Goal: Task Accomplishment & Management: Manage account settings

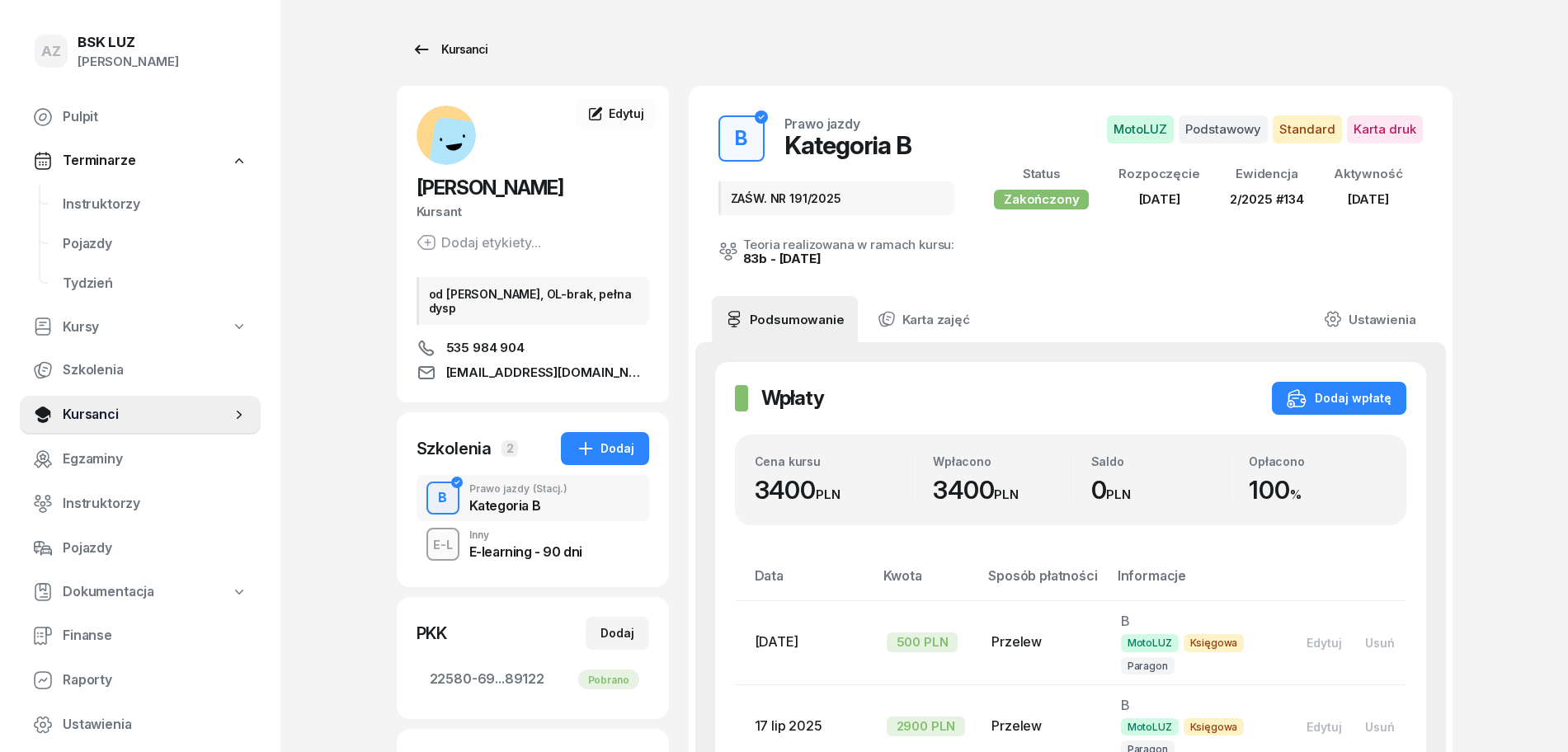
click at [467, 47] on div "Kursanci" at bounding box center [449, 49] width 76 height 20
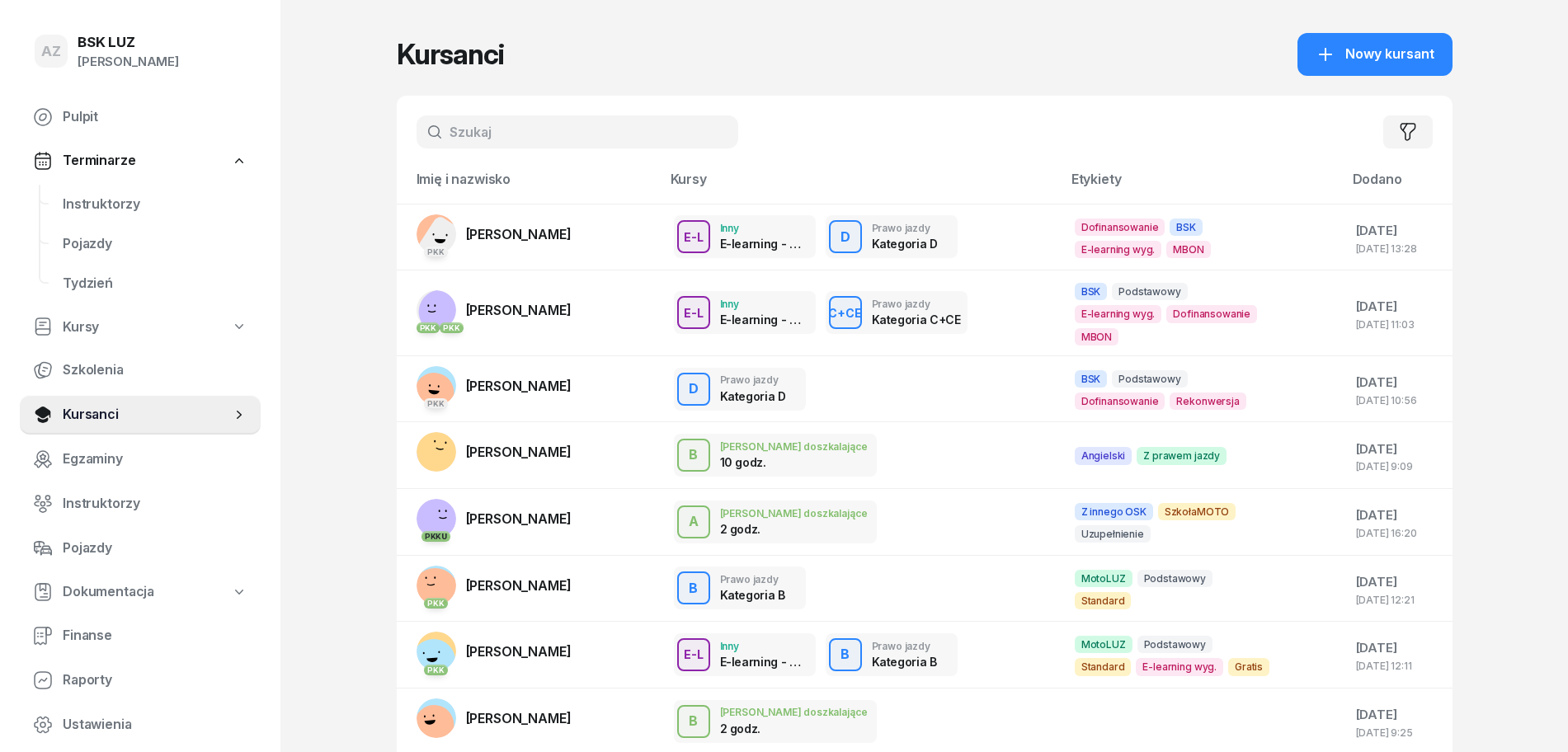
click at [567, 136] on input "text" at bounding box center [578, 132] width 322 height 33
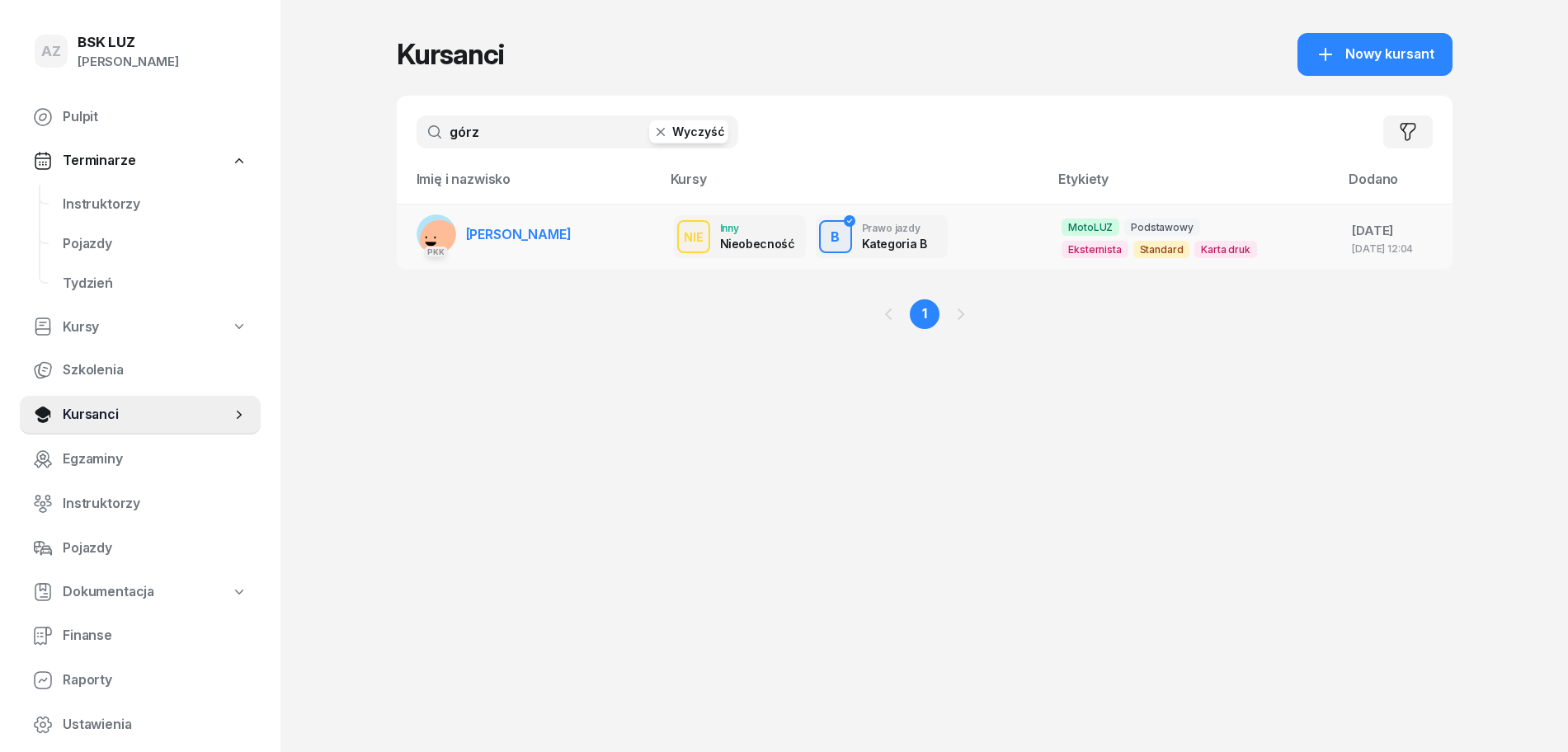
type input "górz"
click at [621, 231] on td "PKK [PERSON_NAME]" at bounding box center [529, 237] width 264 height 66
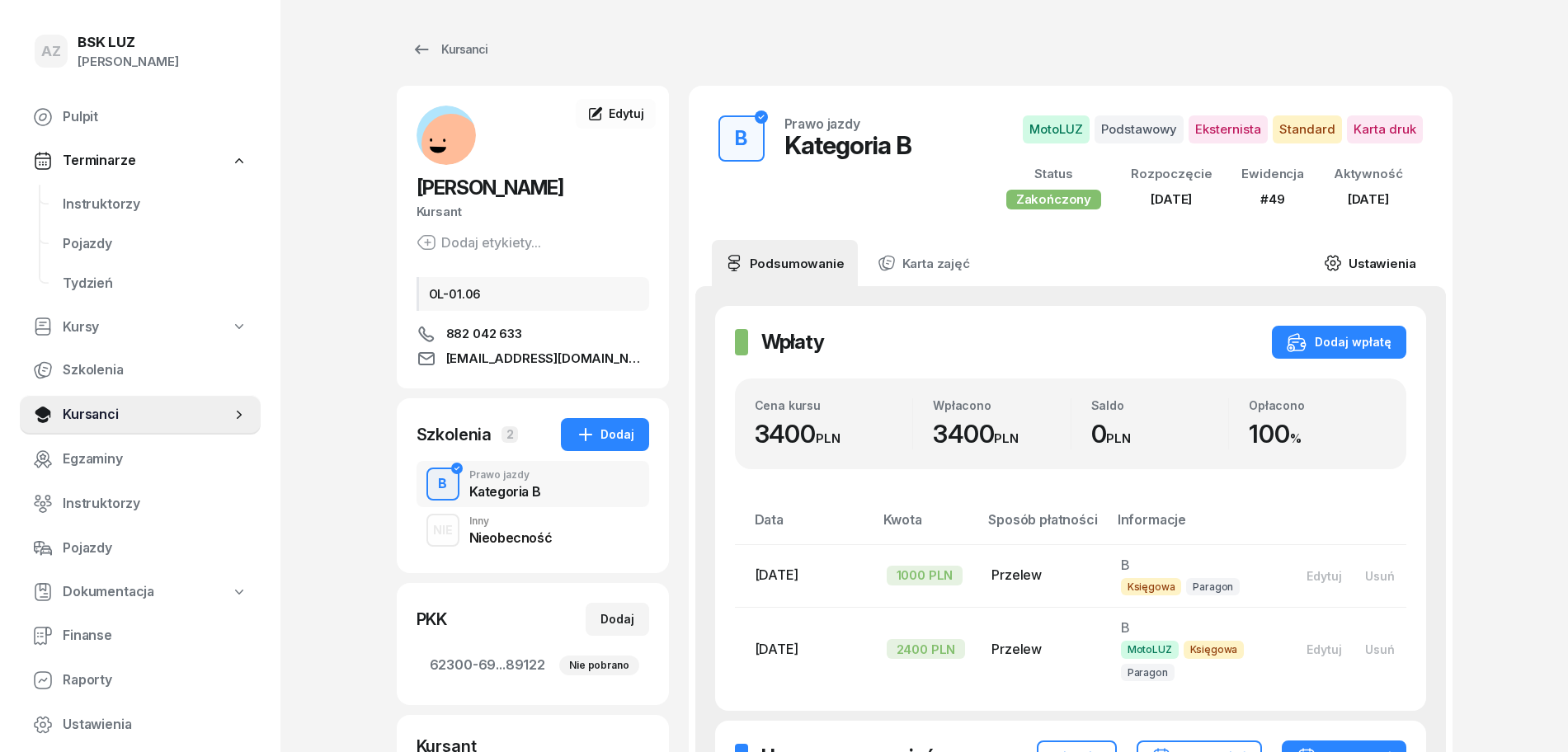
click at [1392, 259] on link "Ustawienia" at bounding box center [1369, 263] width 118 height 47
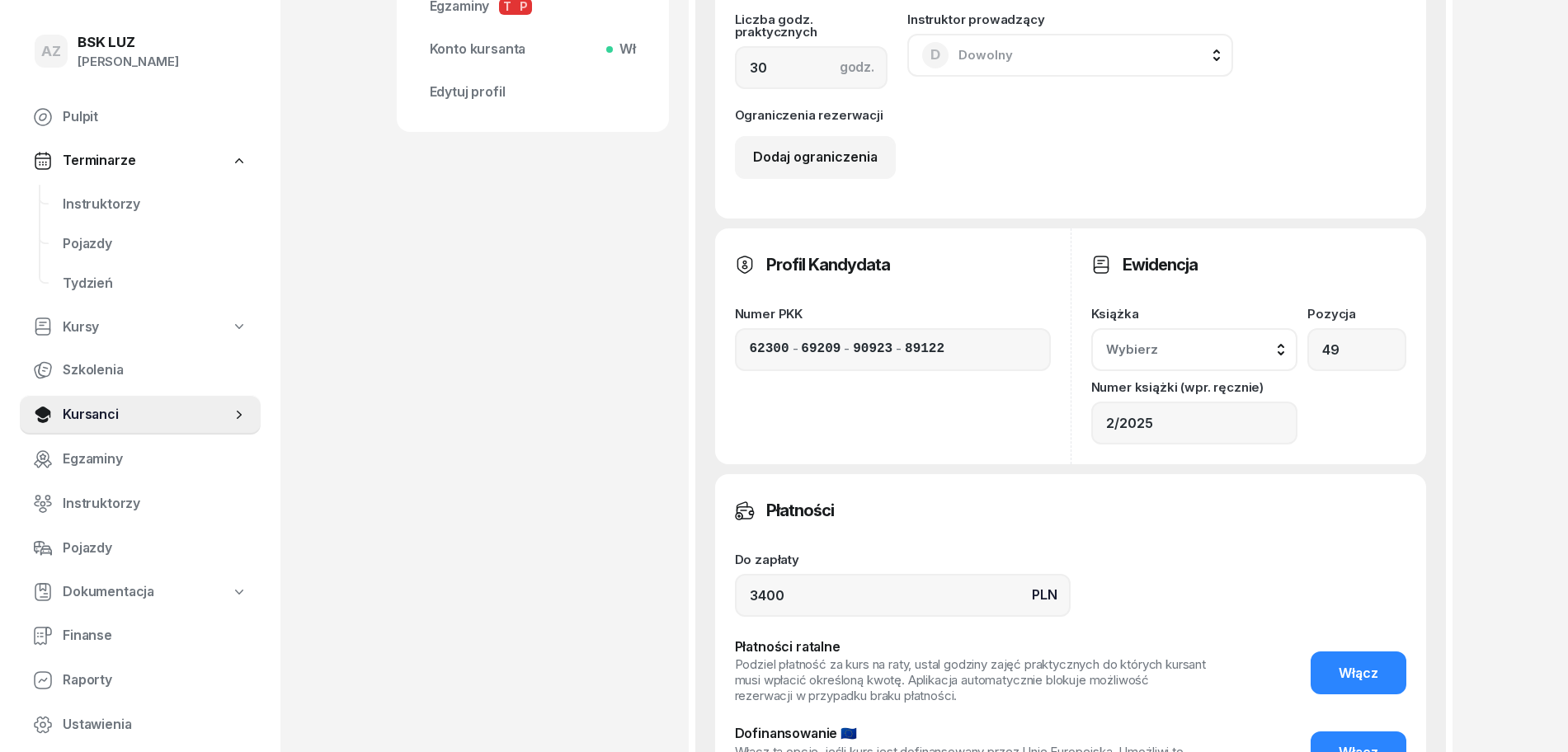
scroll to position [825, 0]
click at [1280, 341] on div "Wybierz" at bounding box center [1194, 348] width 178 height 21
click at [1145, 497] on div "2/2025" at bounding box center [1139, 502] width 47 height 21
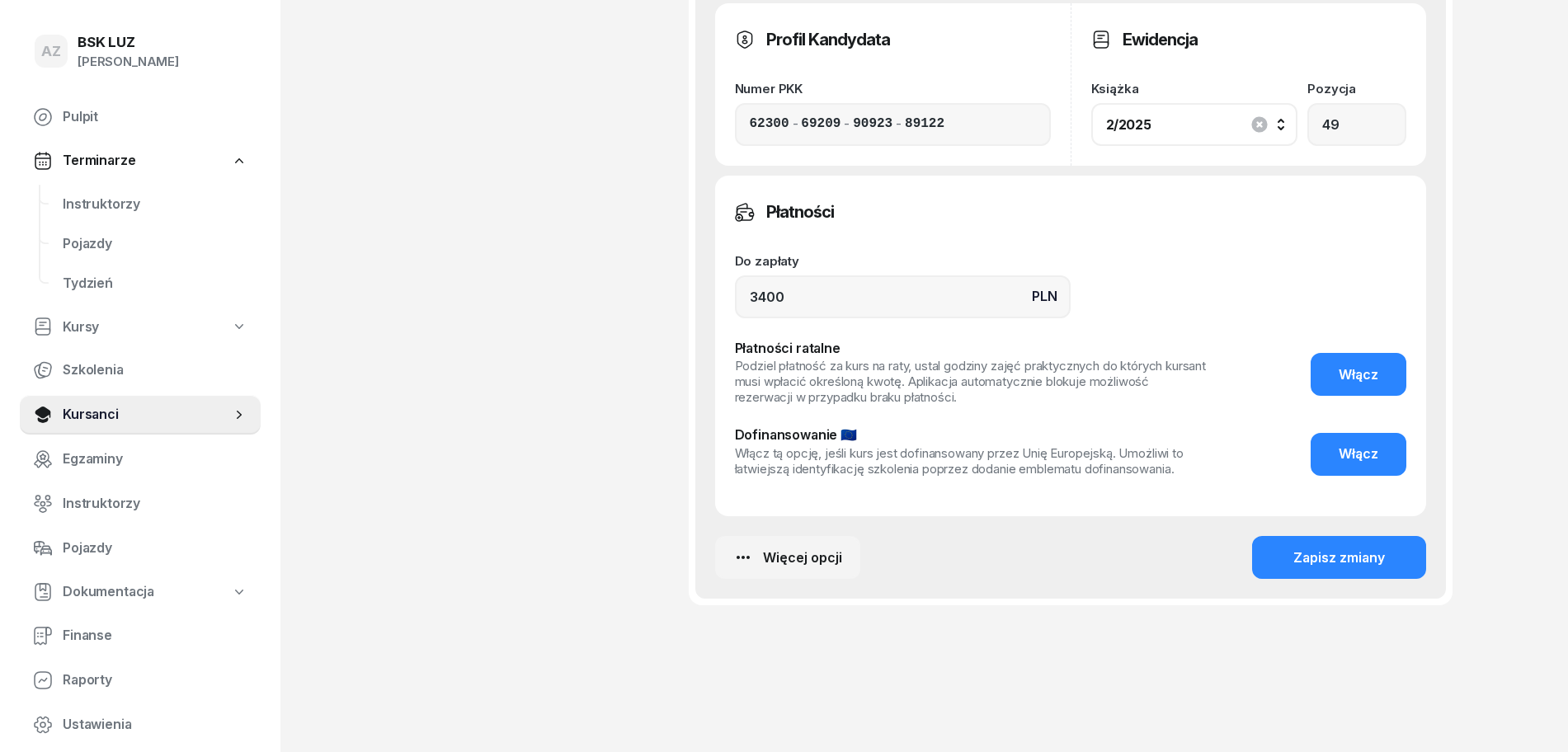
scroll to position [1064, 0]
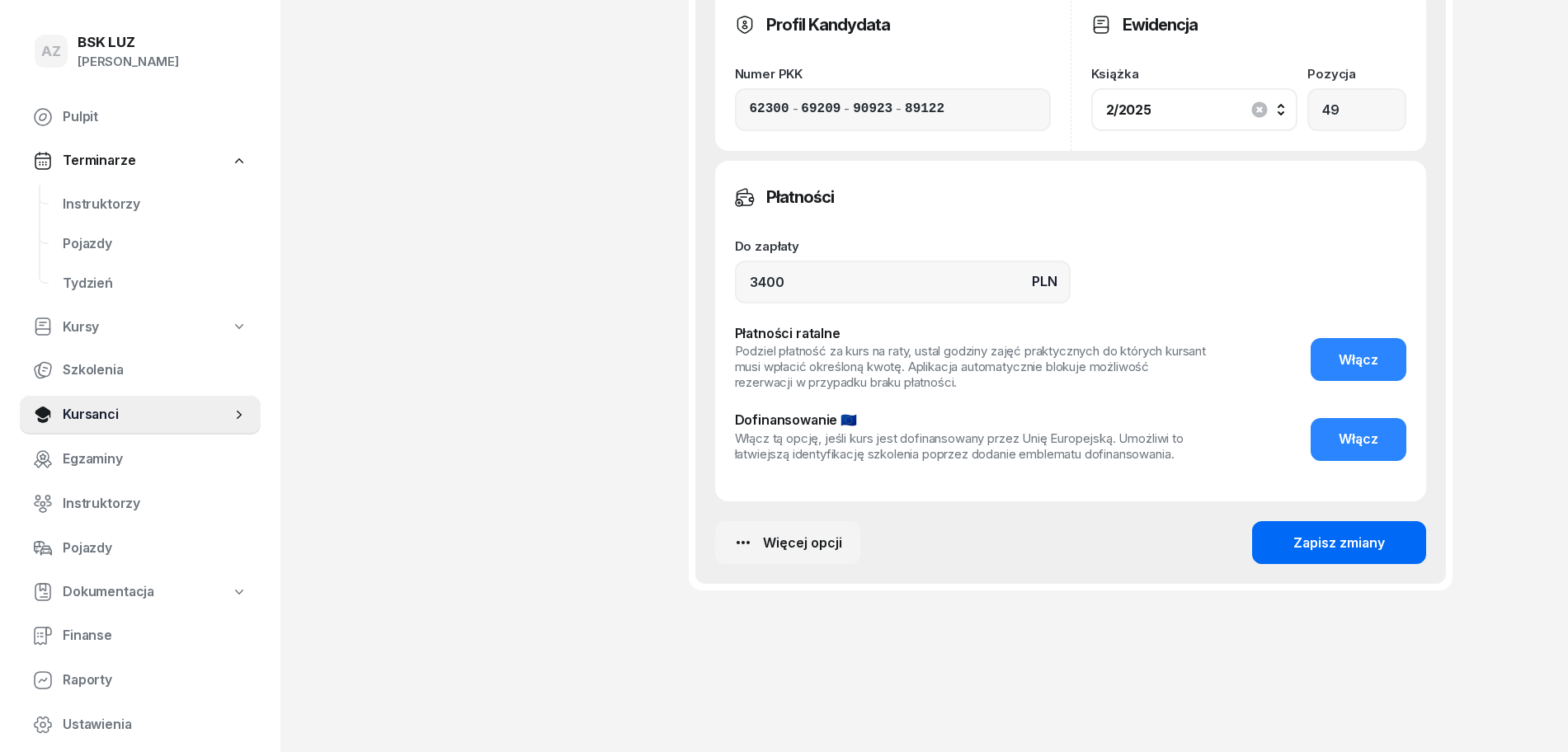
click at [1340, 537] on div "Zapisz zmiany" at bounding box center [1338, 544] width 91 height 21
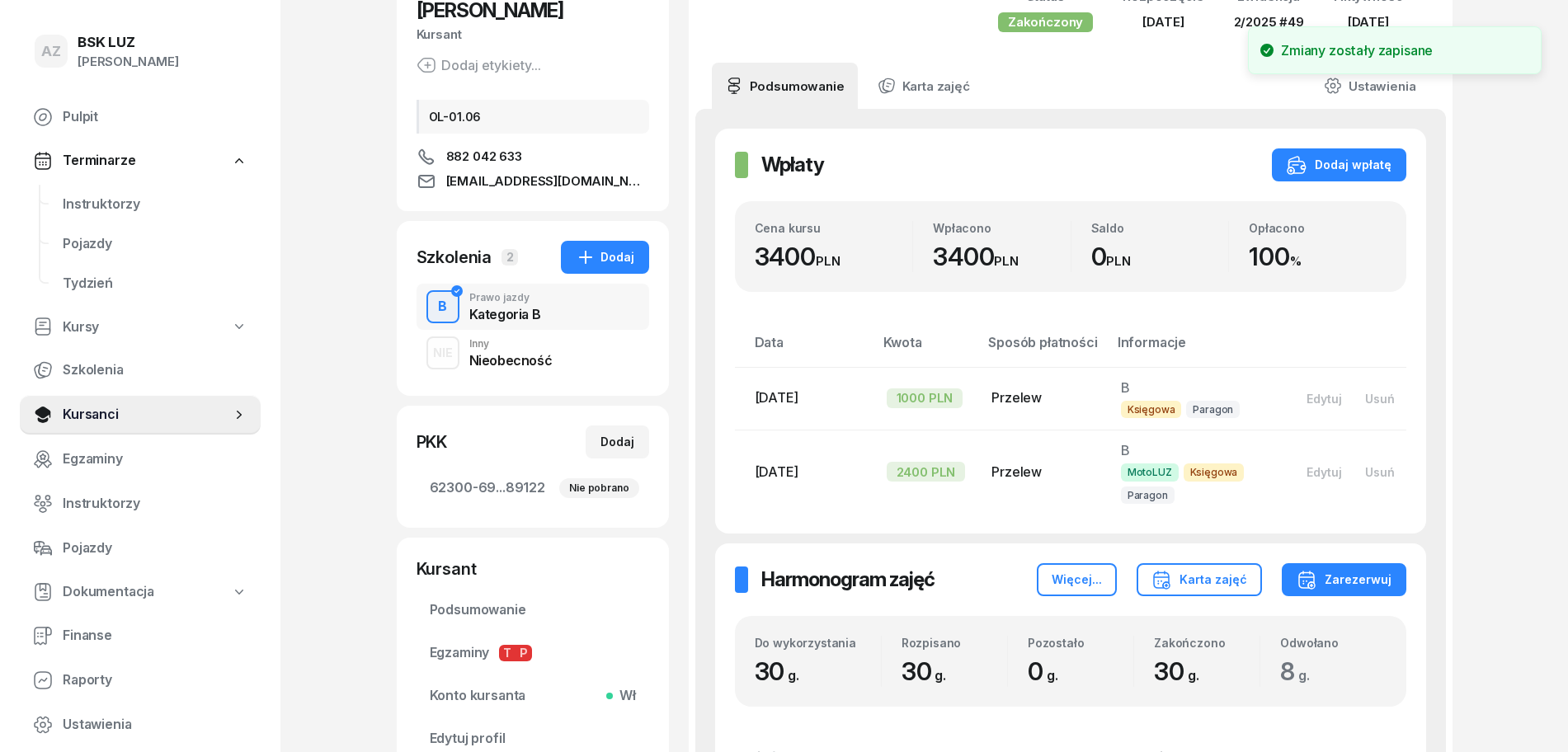
scroll to position [136, 0]
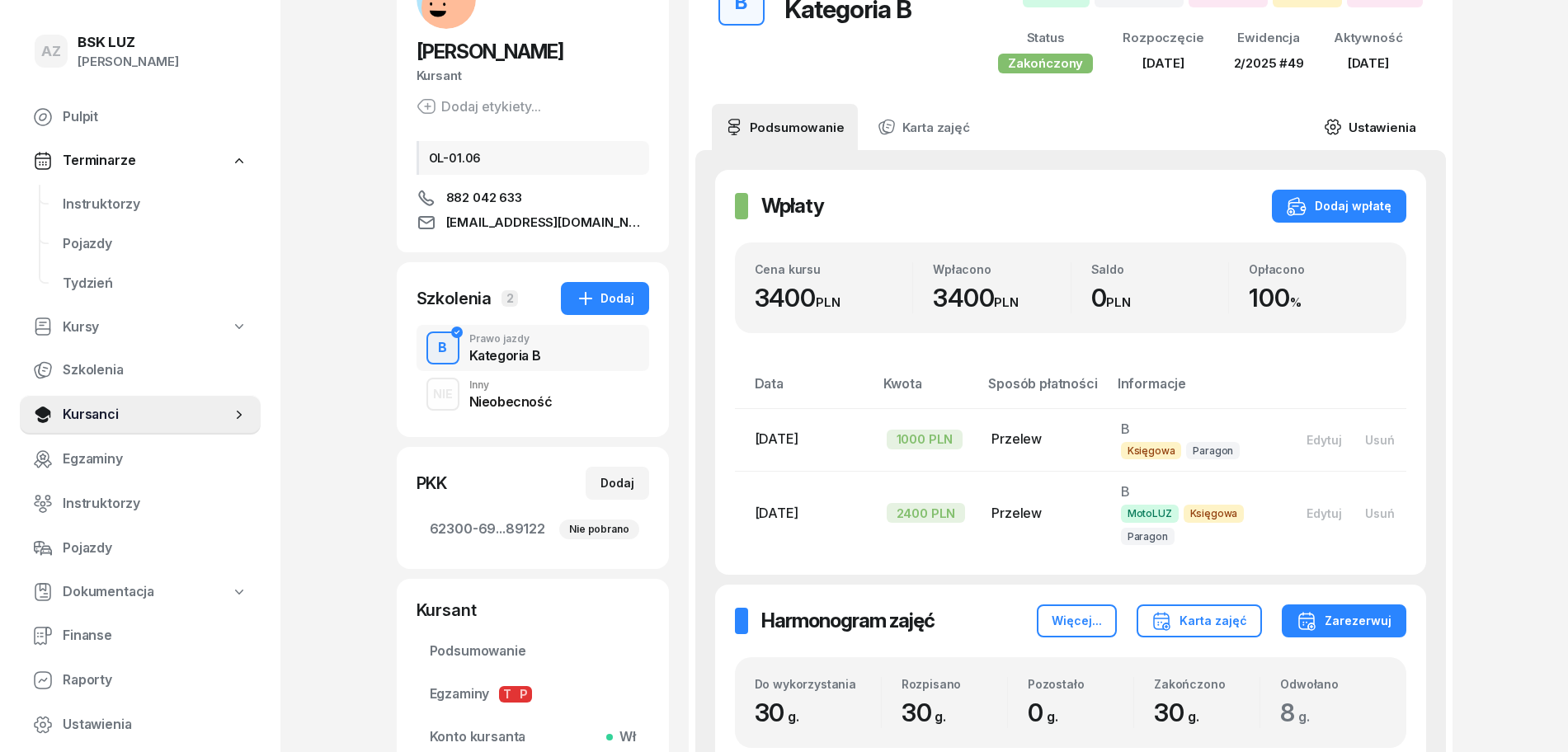
click at [1375, 125] on link "Ustawienia" at bounding box center [1369, 127] width 118 height 47
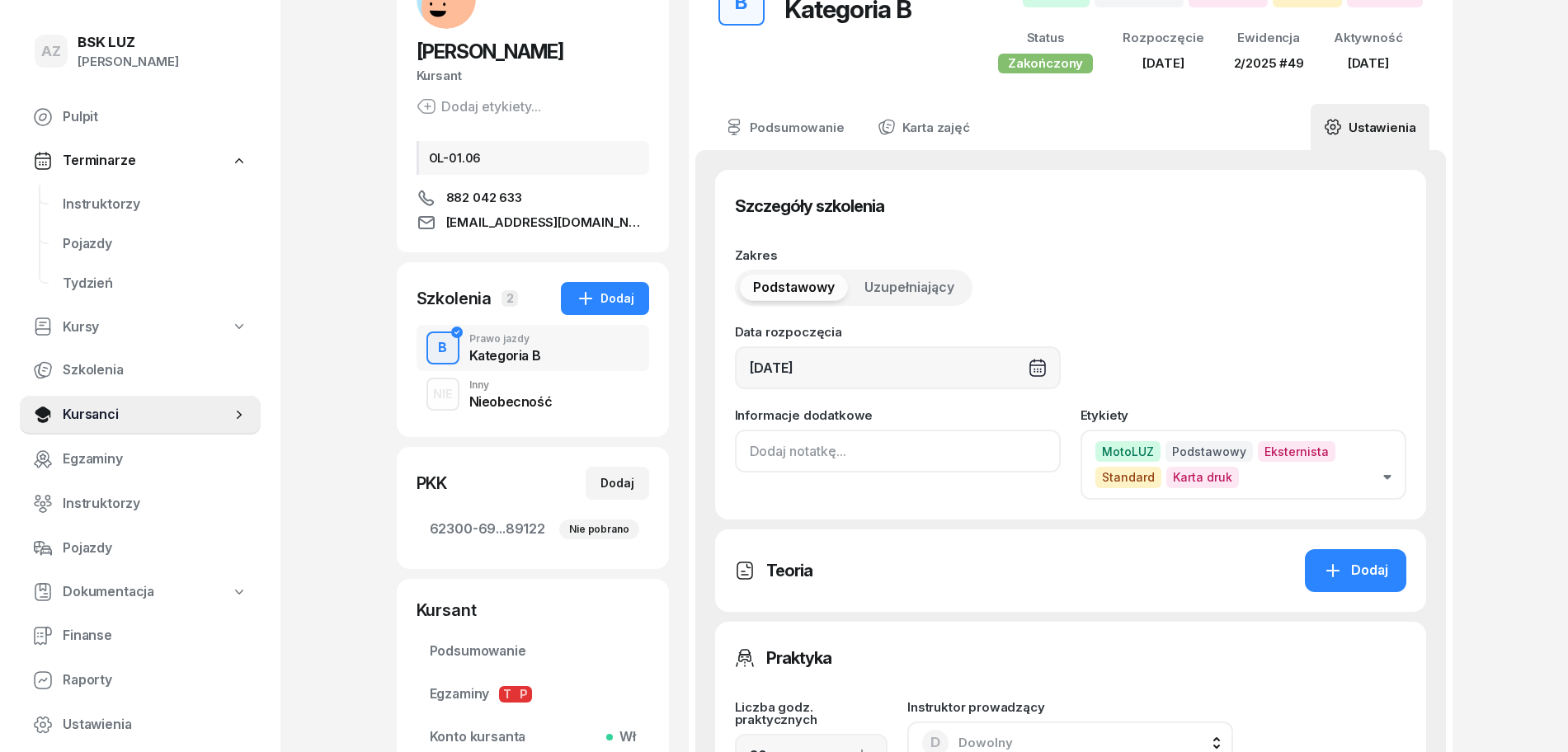
click at [738, 457] on input at bounding box center [898, 451] width 325 height 43
drag, startPoint x: 822, startPoint y: 447, endPoint x: 740, endPoint y: 449, distance: 82.0
click at [740, 449] on input "ZAŚW. NR" at bounding box center [898, 451] width 325 height 43
click at [855, 440] on input "ZAŚW. NR" at bounding box center [898, 451] width 325 height 43
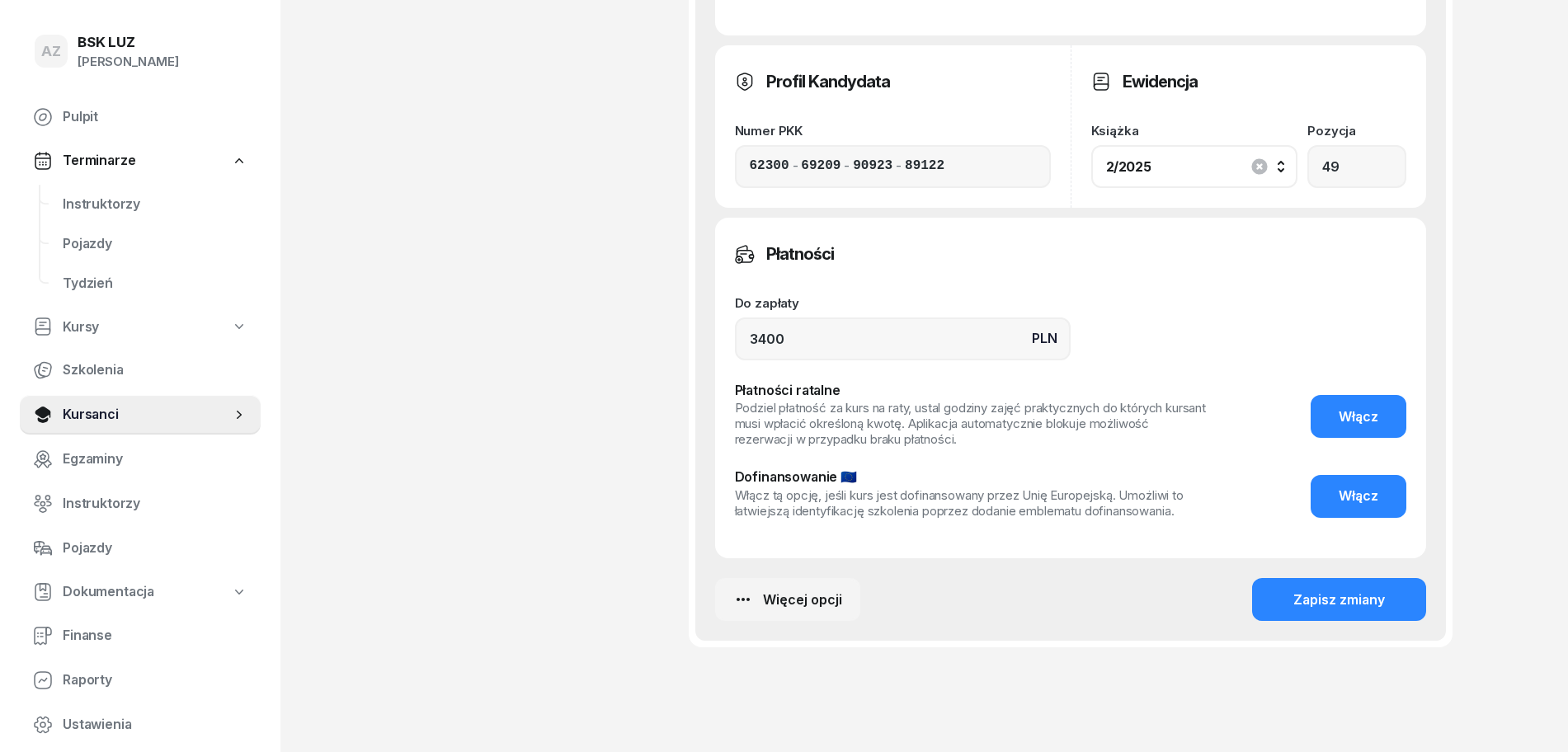
scroll to position [1064, 0]
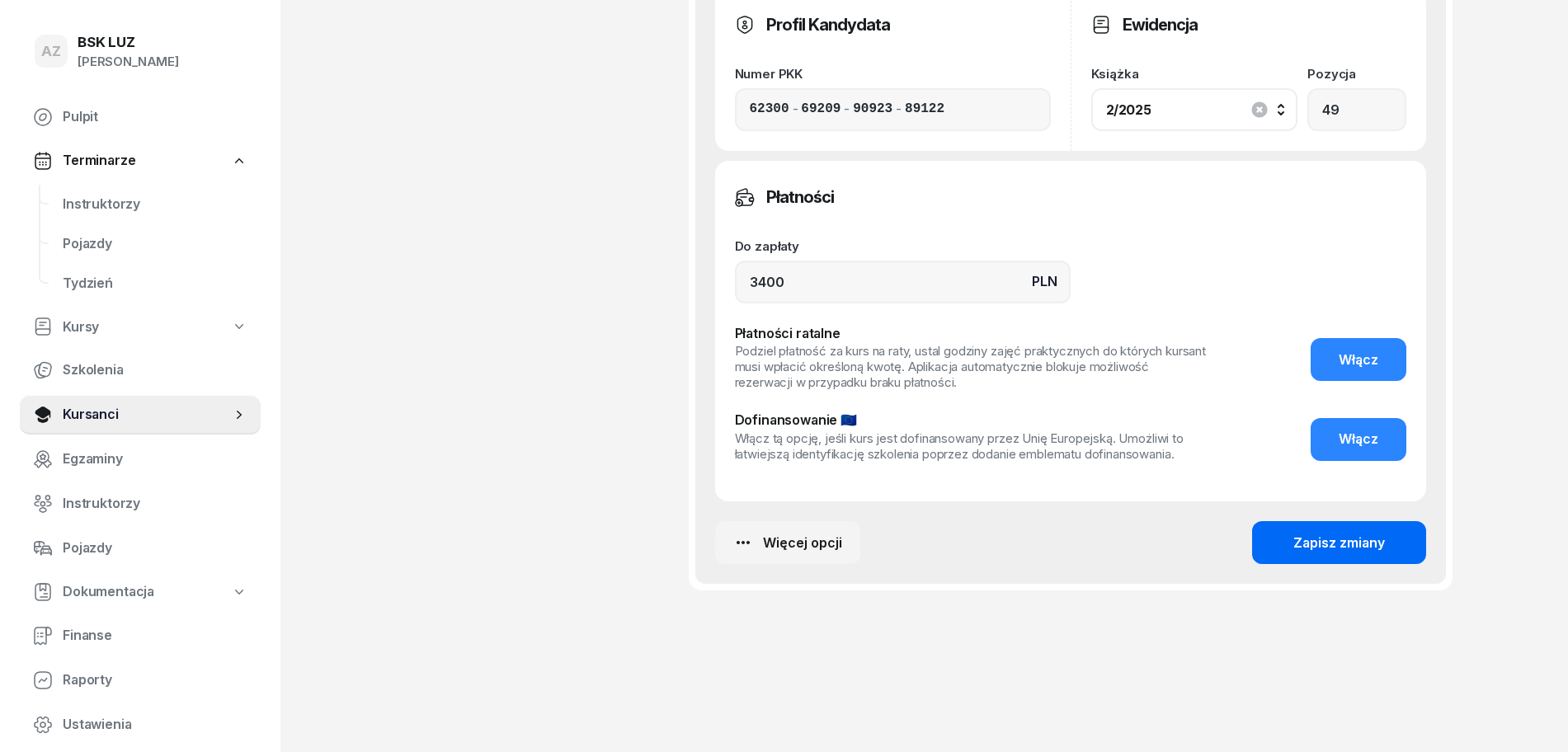
type input "ZAŚW. NR 194/2025"
click at [1322, 540] on div "Zapisz zmiany" at bounding box center [1338, 544] width 91 height 21
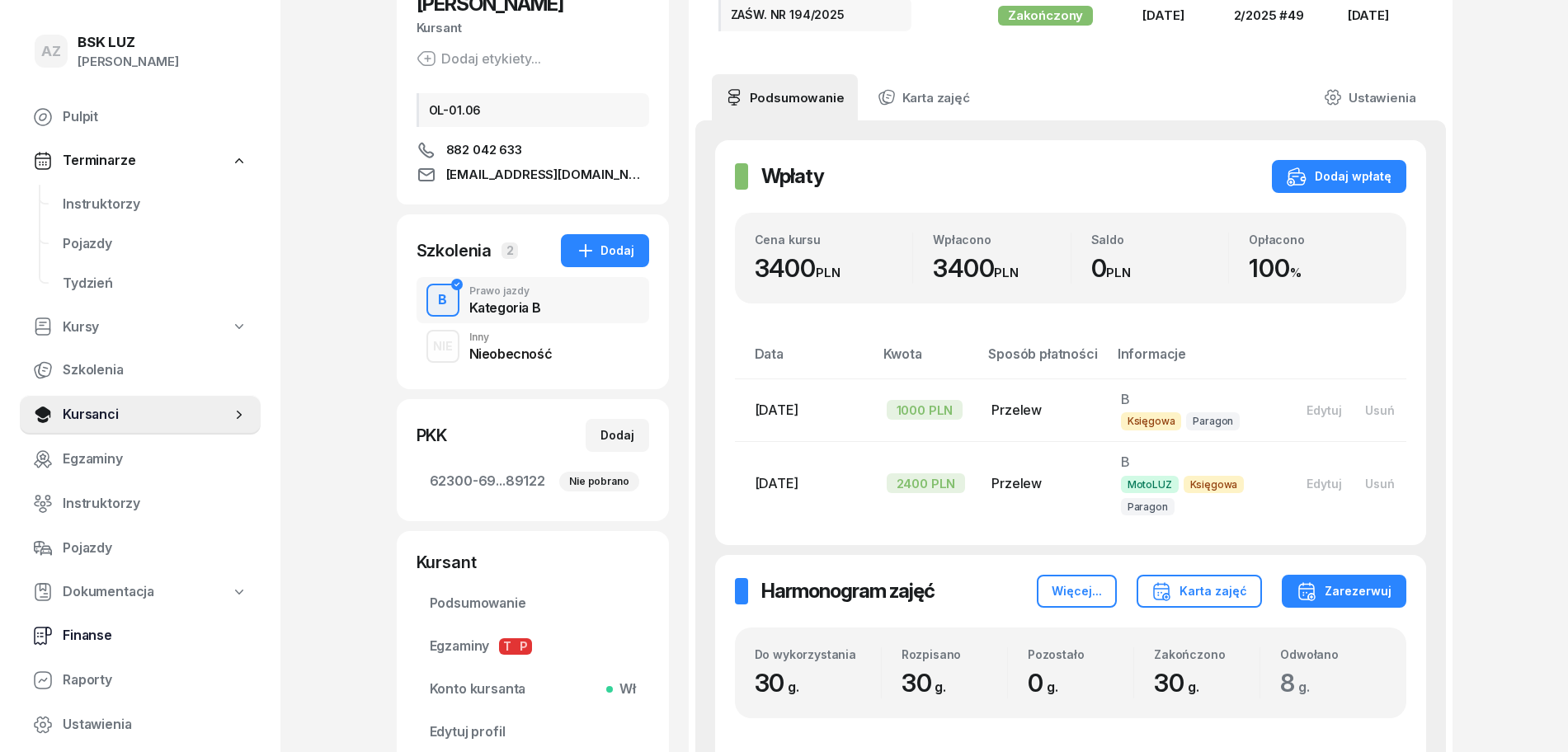
scroll to position [0, 0]
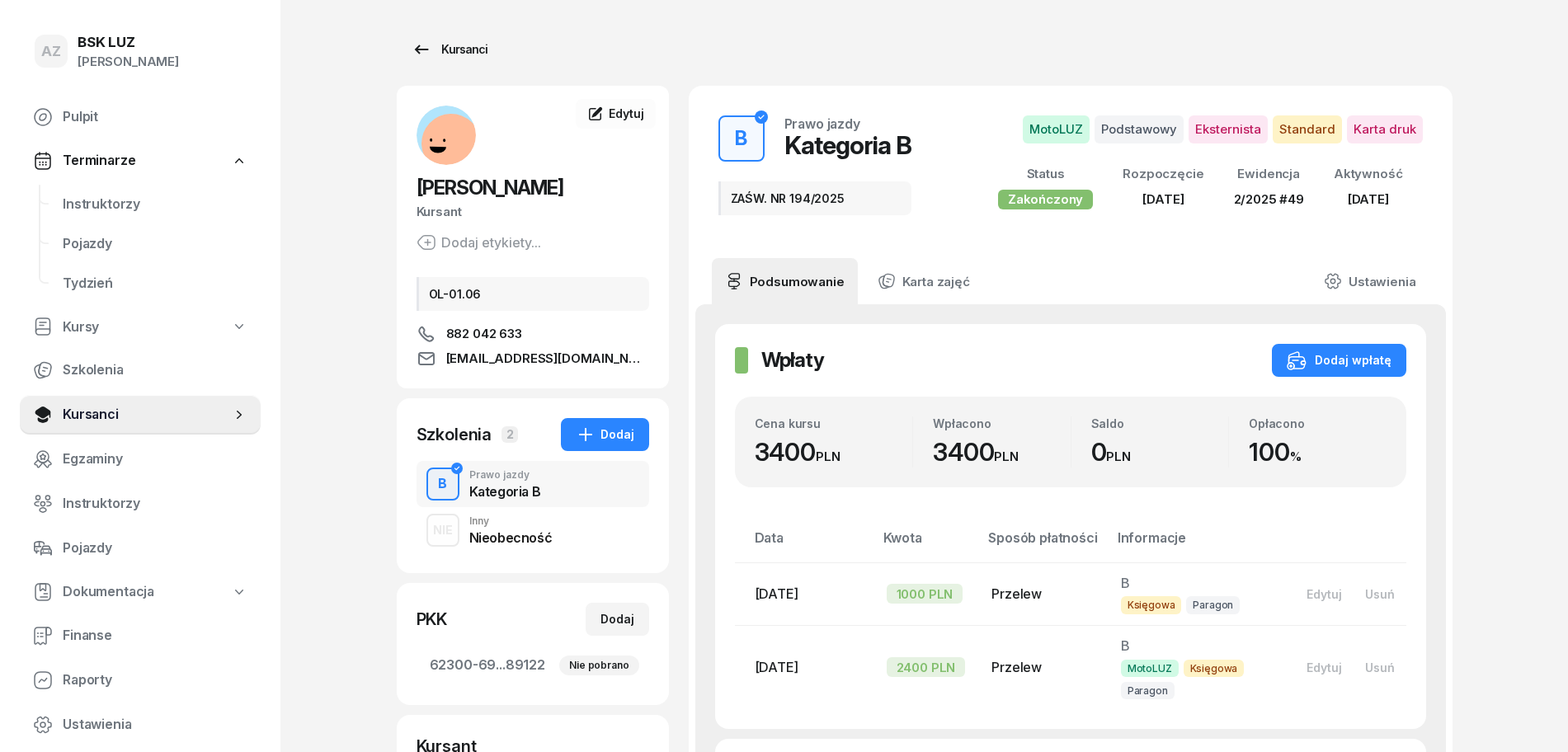
click at [470, 43] on div "Kursanci" at bounding box center [449, 49] width 76 height 20
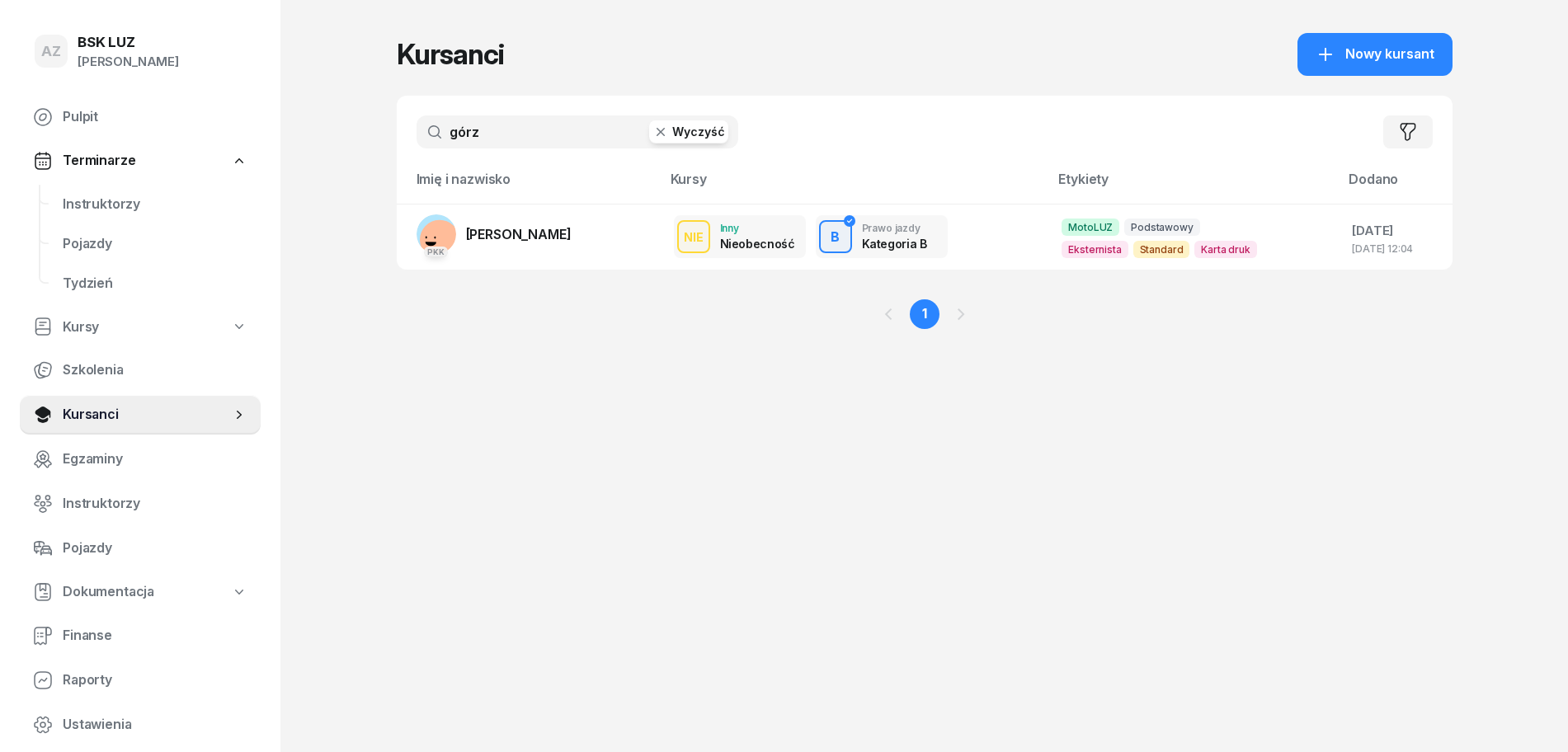
click at [706, 122] on button "Wyczyść" at bounding box center [689, 132] width 79 height 23
type input "KAPCIA"
click at [540, 232] on span "[PERSON_NAME]" at bounding box center [519, 234] width 106 height 17
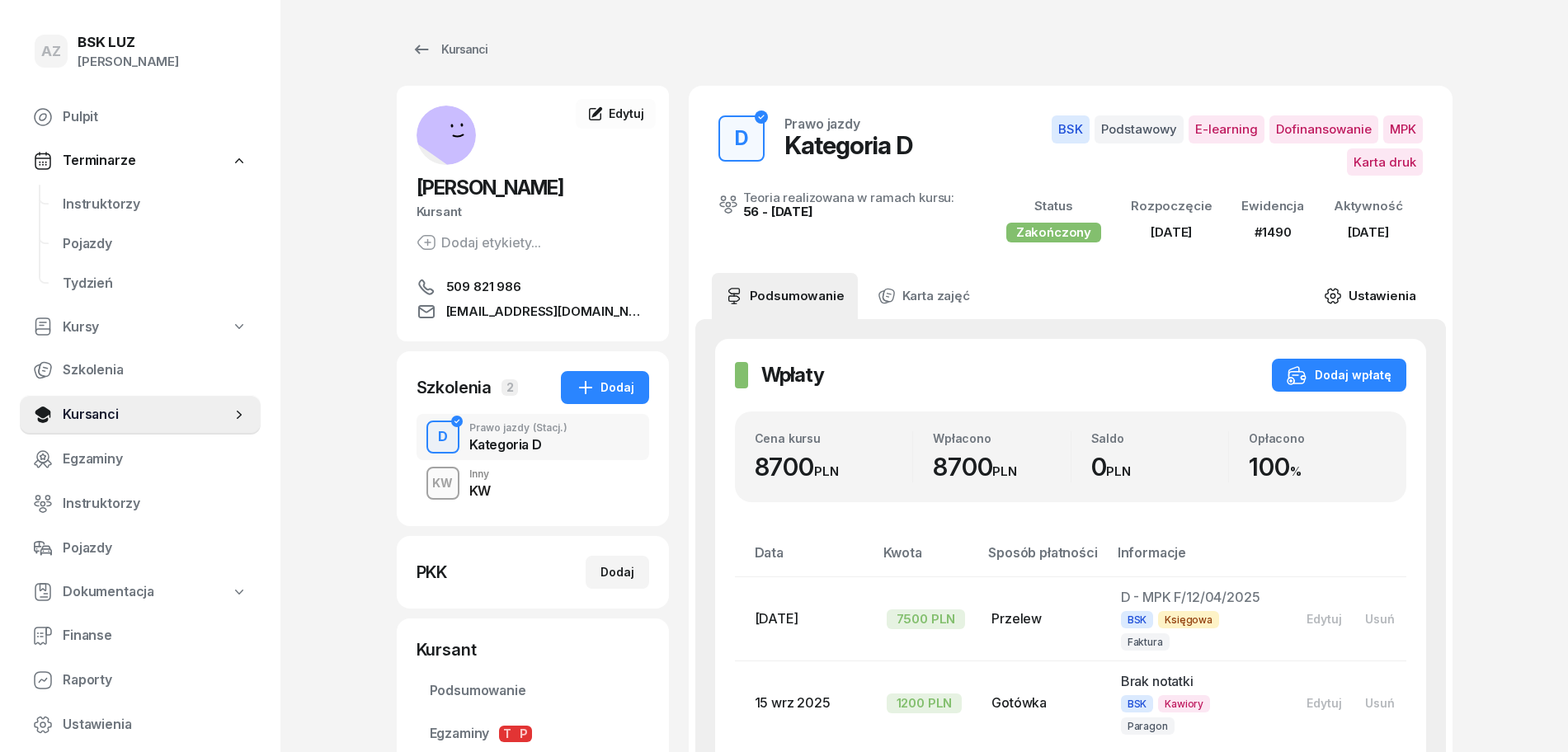
drag, startPoint x: 1388, startPoint y: 294, endPoint x: 1390, endPoint y: 285, distance: 9.2
click at [1389, 293] on link "Ustawienia" at bounding box center [1369, 296] width 118 height 47
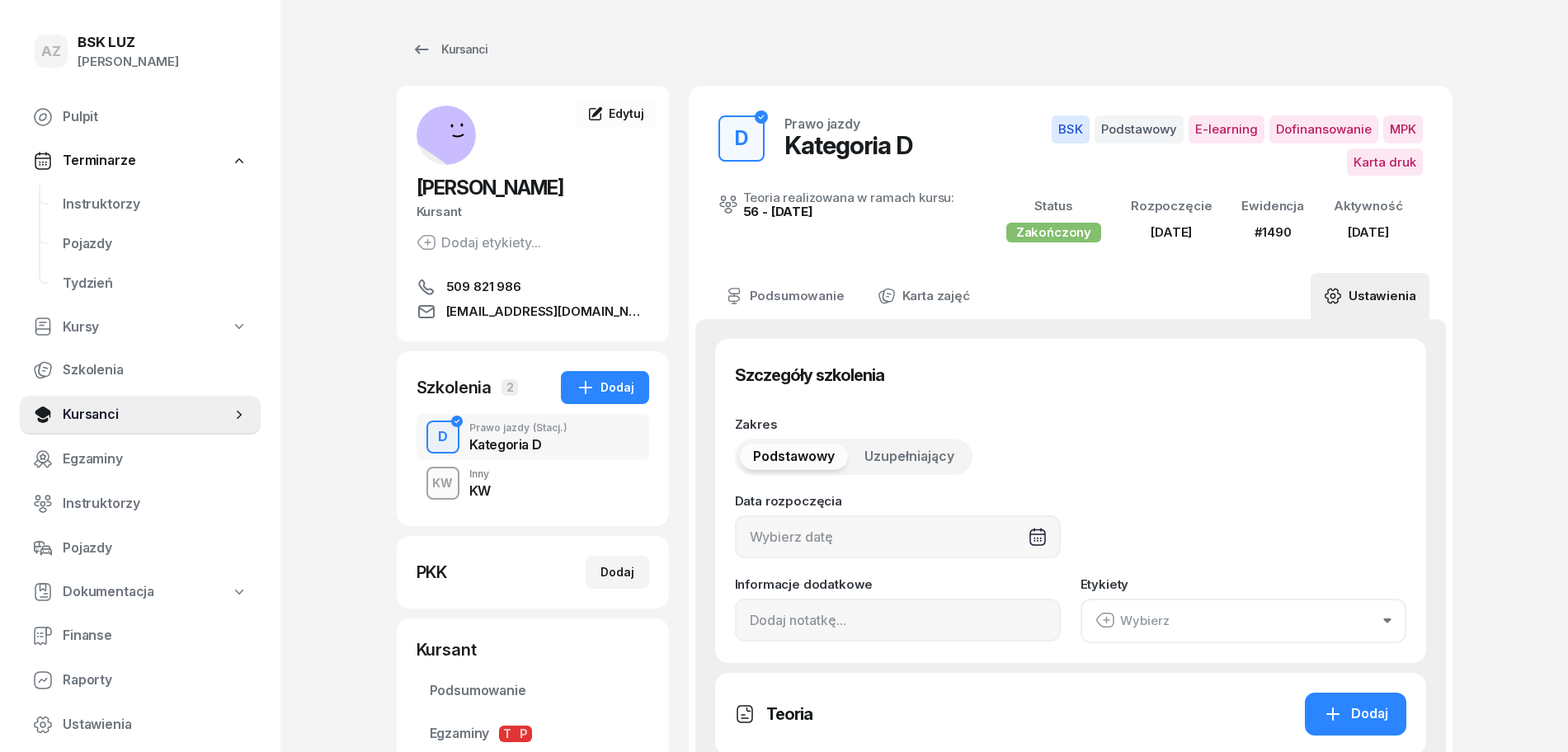
type input "[DATE]"
type input "60"
type input "1490"
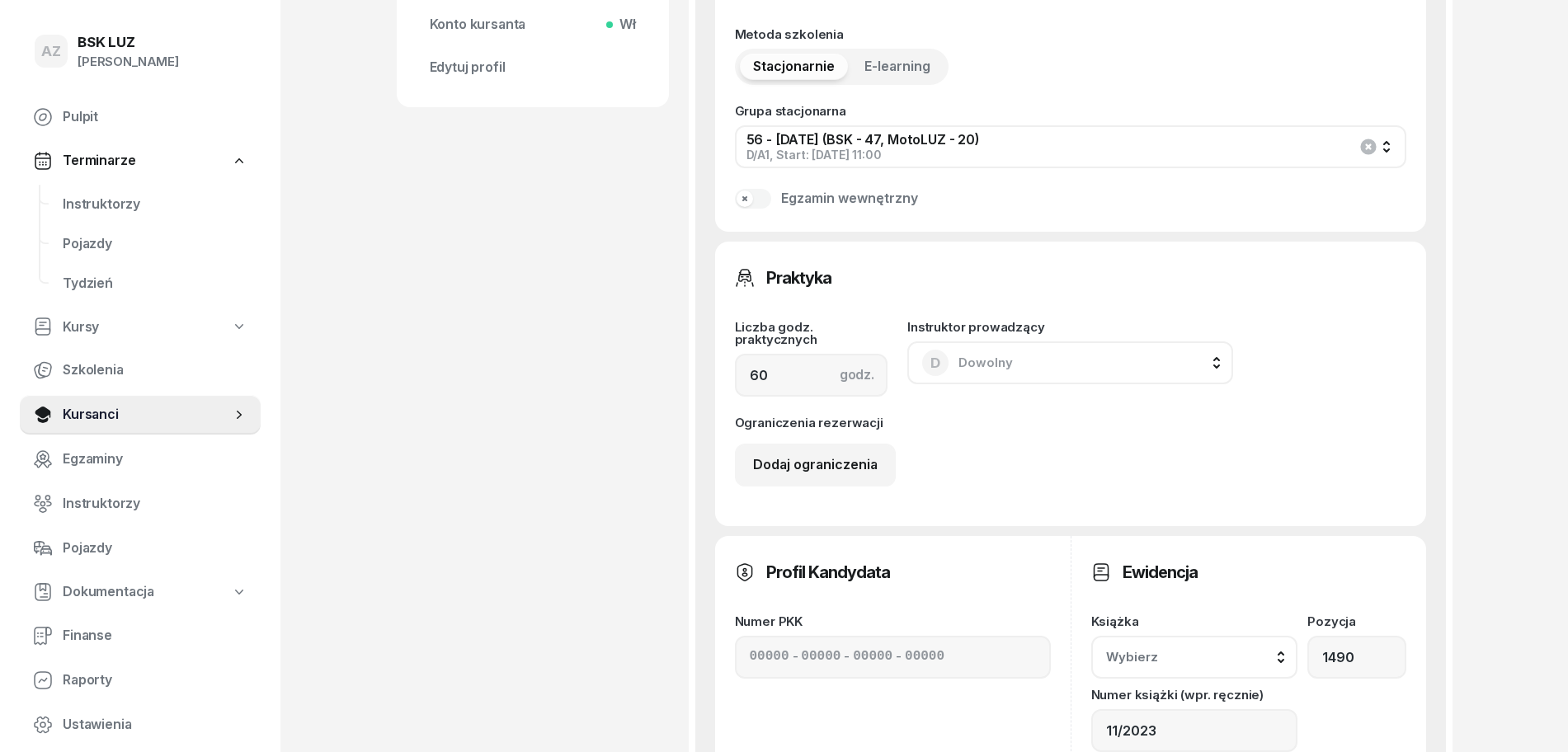
scroll to position [825, 0]
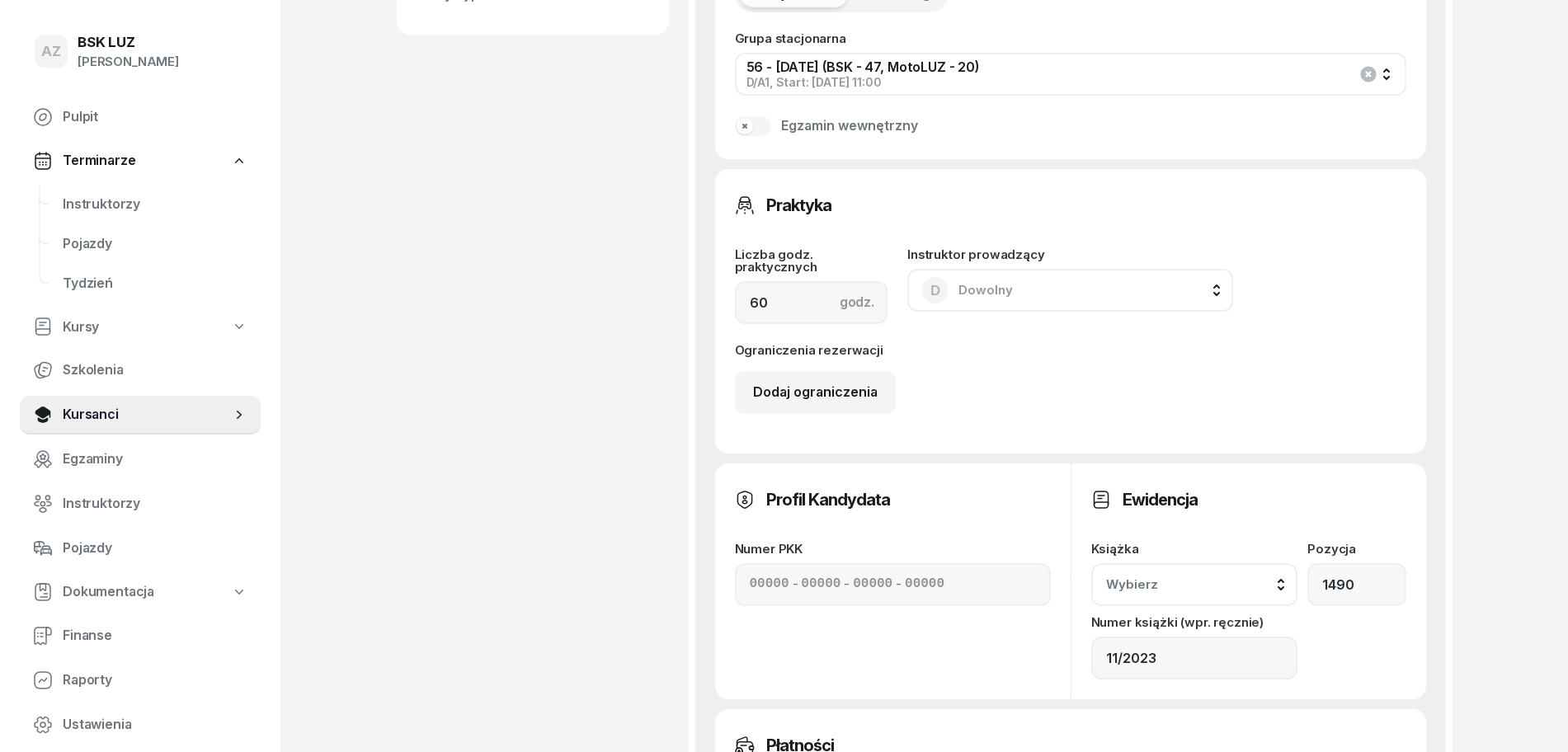
click at [1279, 578] on div "Wybierz" at bounding box center [1194, 585] width 178 height 21
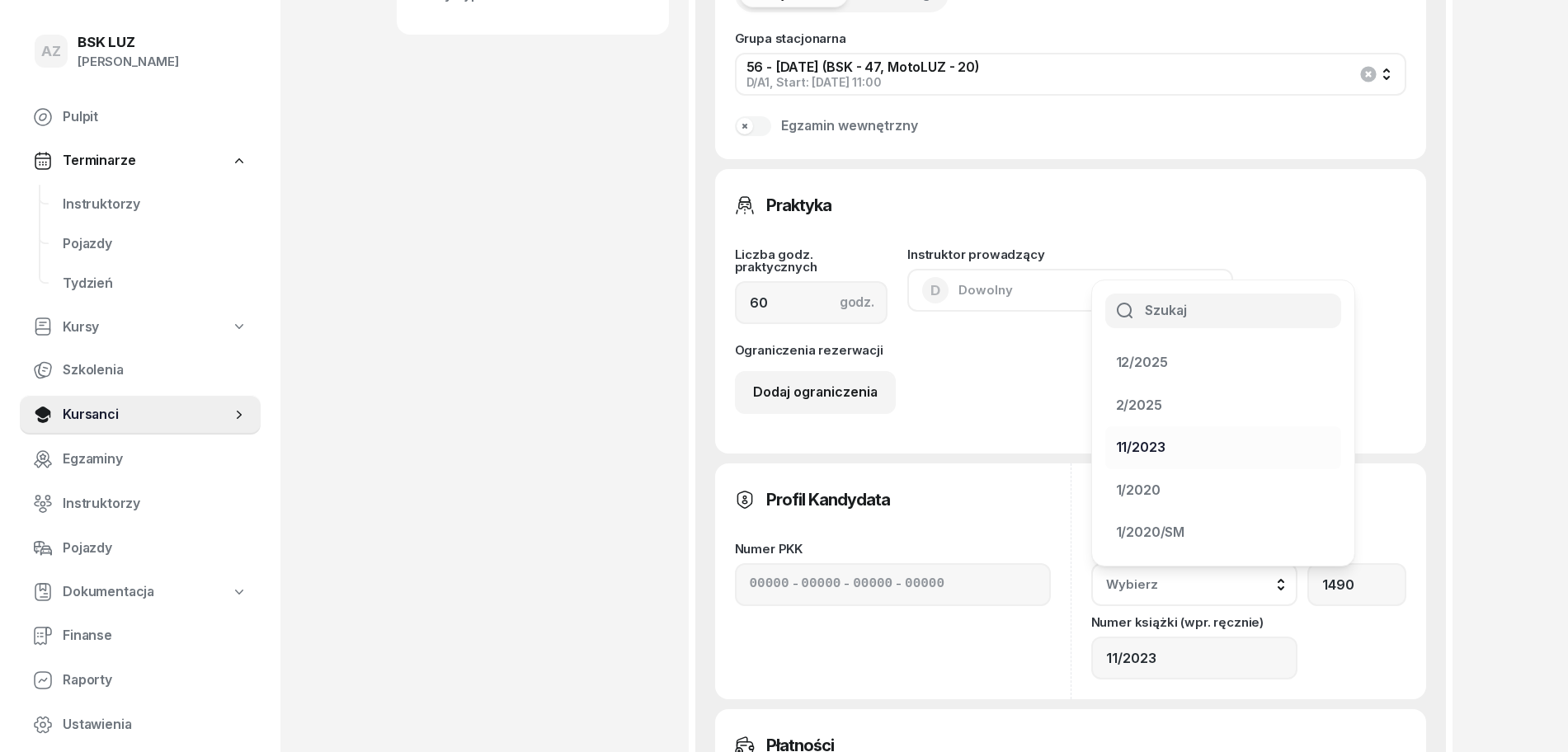
click at [1156, 442] on div "11/2023" at bounding box center [1141, 448] width 49 height 21
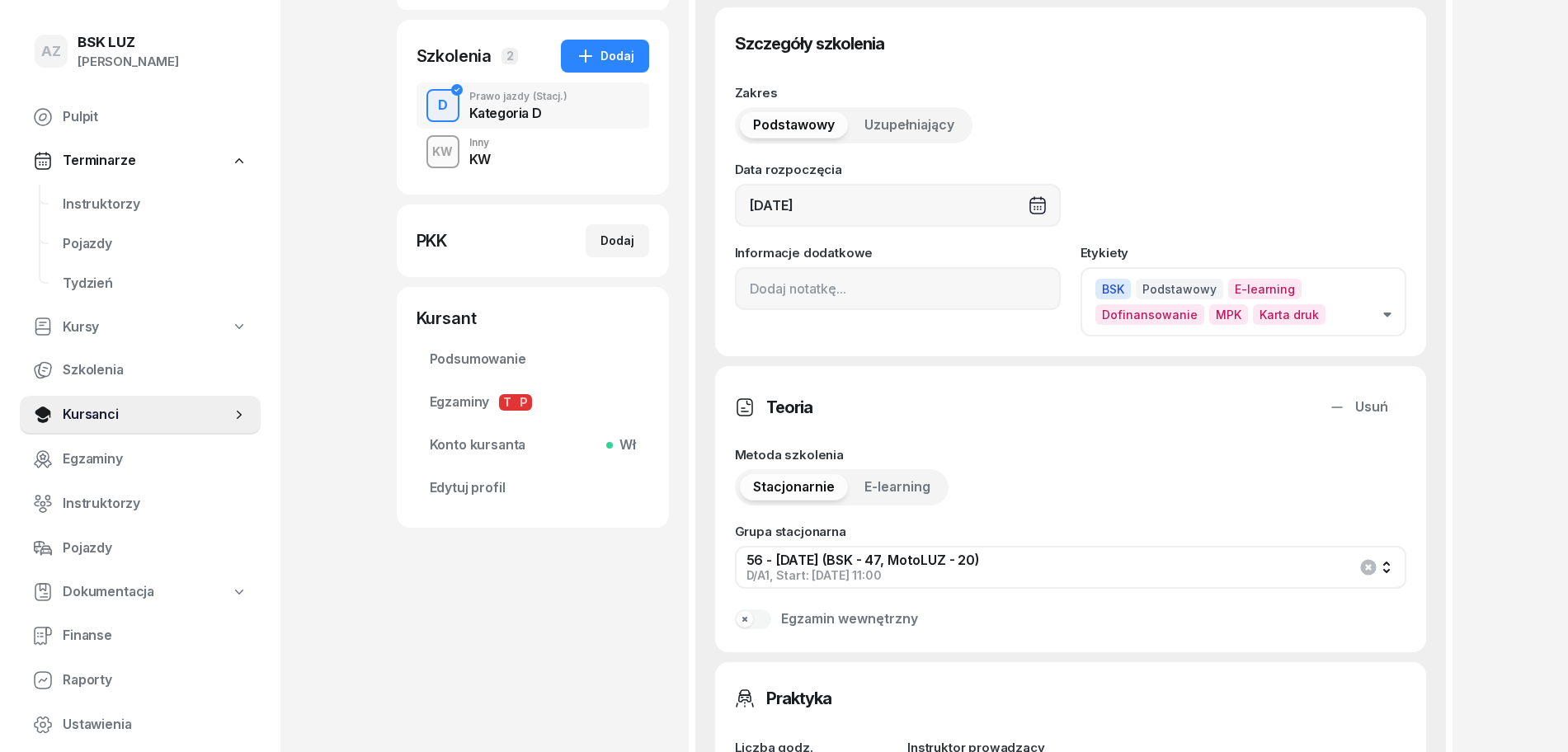
scroll to position [0, 0]
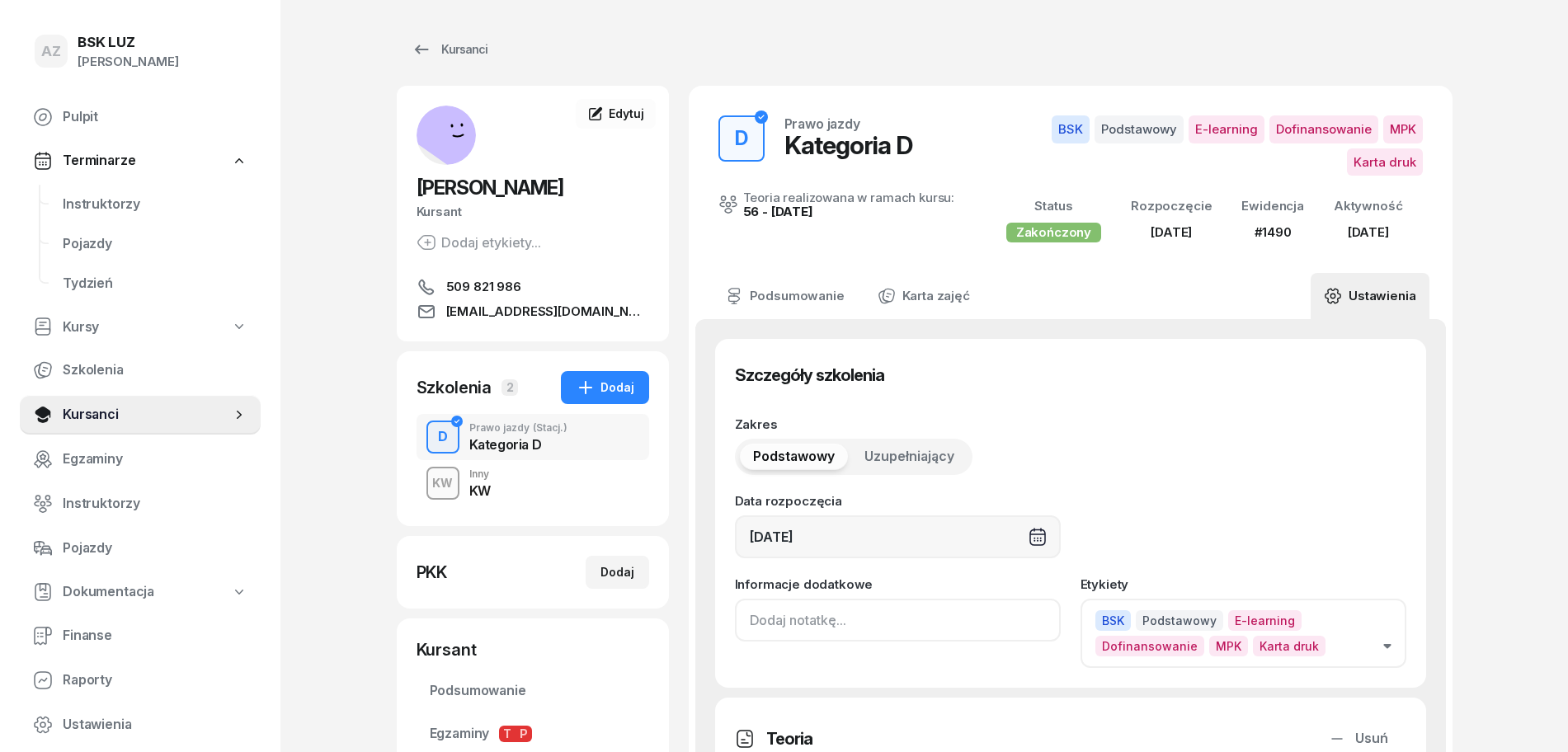
click at [737, 616] on input at bounding box center [898, 620] width 325 height 43
paste input "ZAŚW. NR"
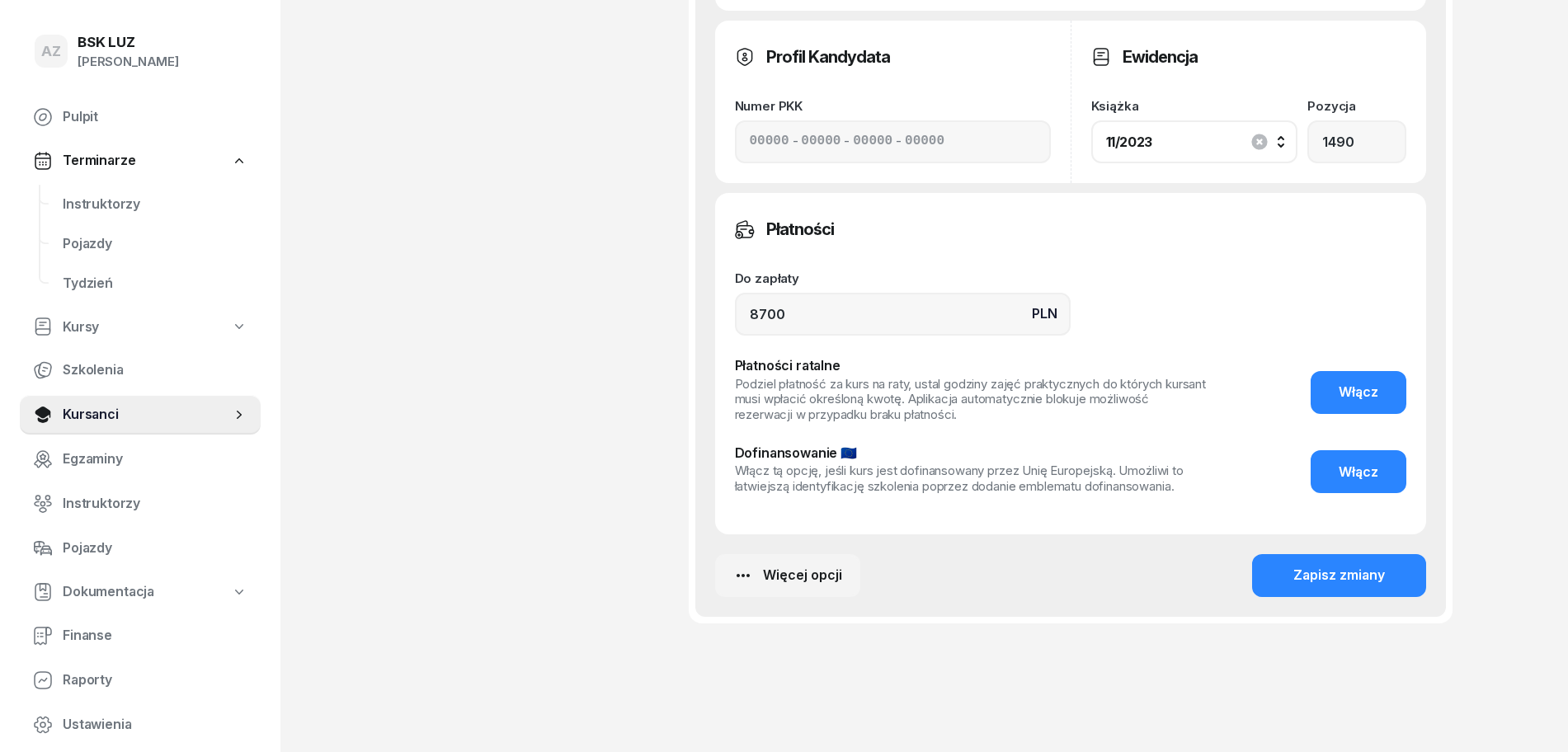
scroll to position [1301, 0]
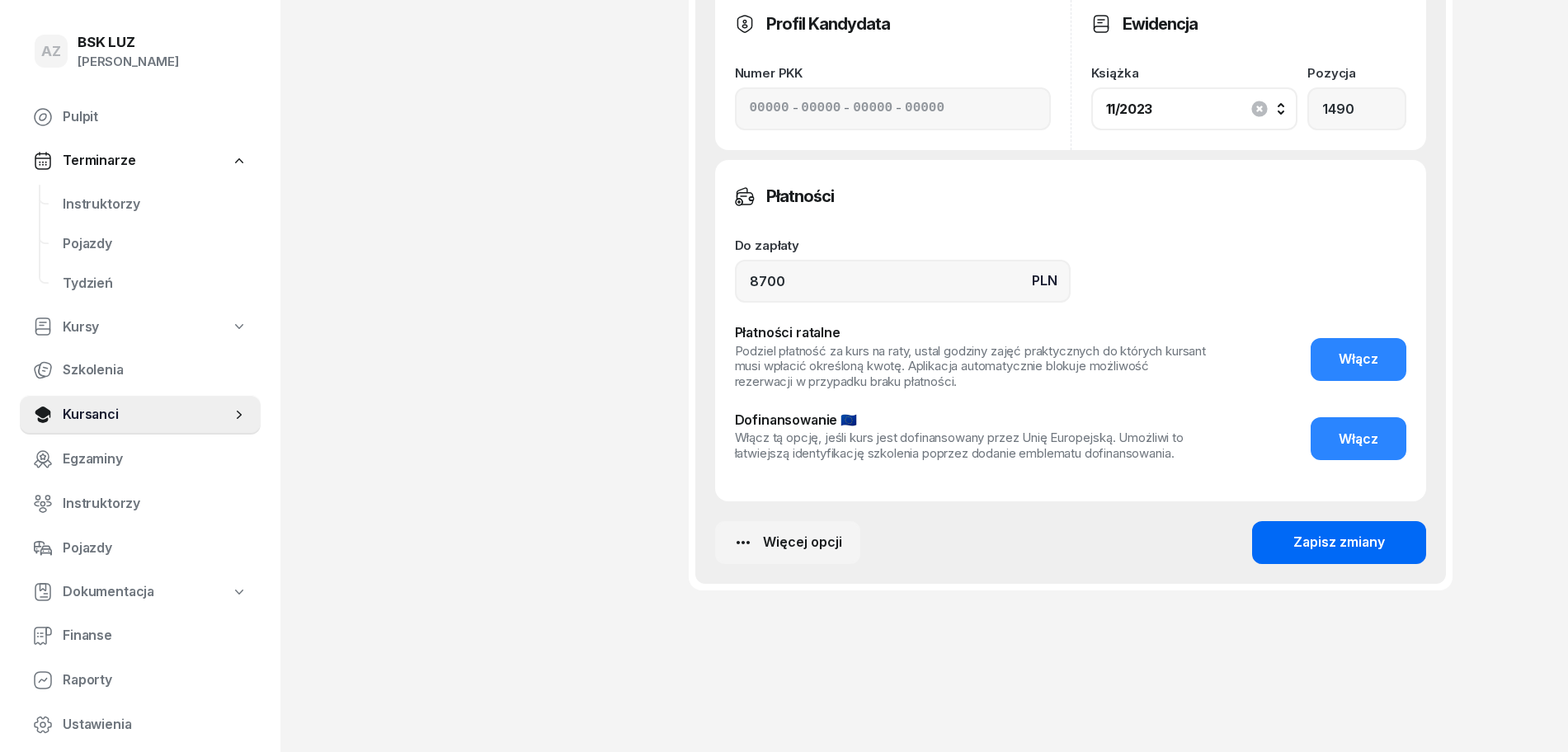
type input "ZAŚW. NR 364/2025"
click at [1351, 543] on div "Zapisz zmiany" at bounding box center [1338, 543] width 91 height 21
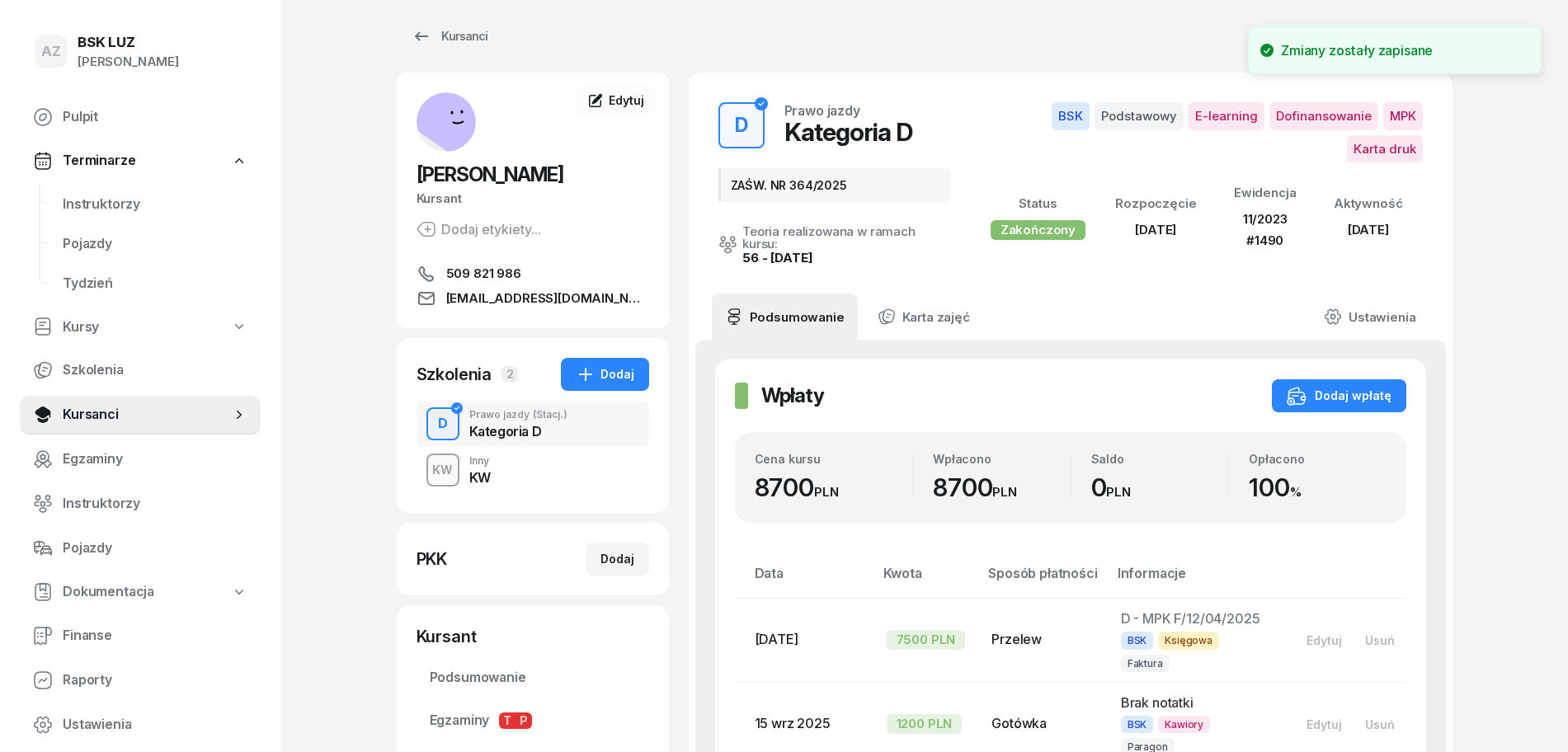
scroll to position [0, 0]
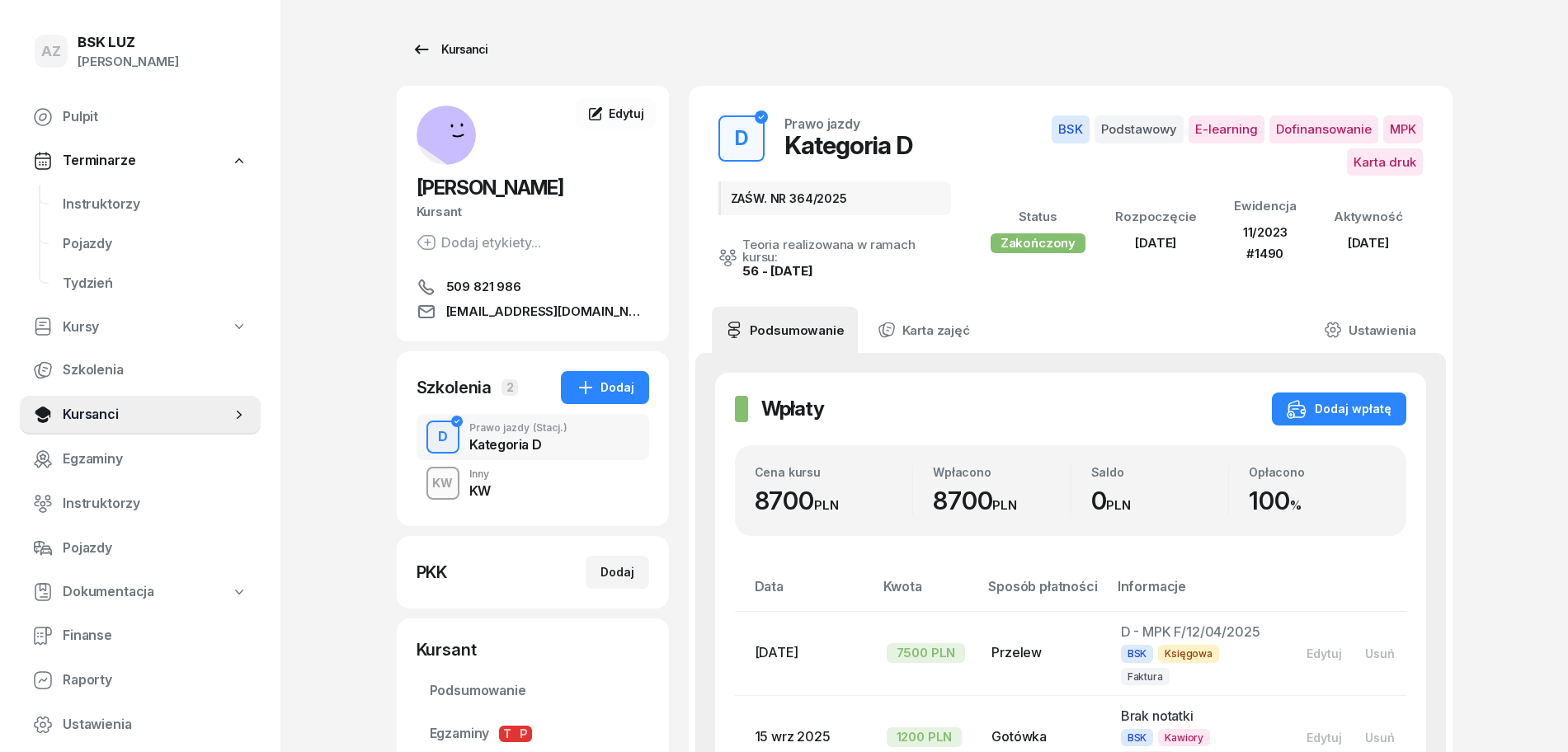
click at [470, 47] on div "Kursanci" at bounding box center [449, 49] width 76 height 20
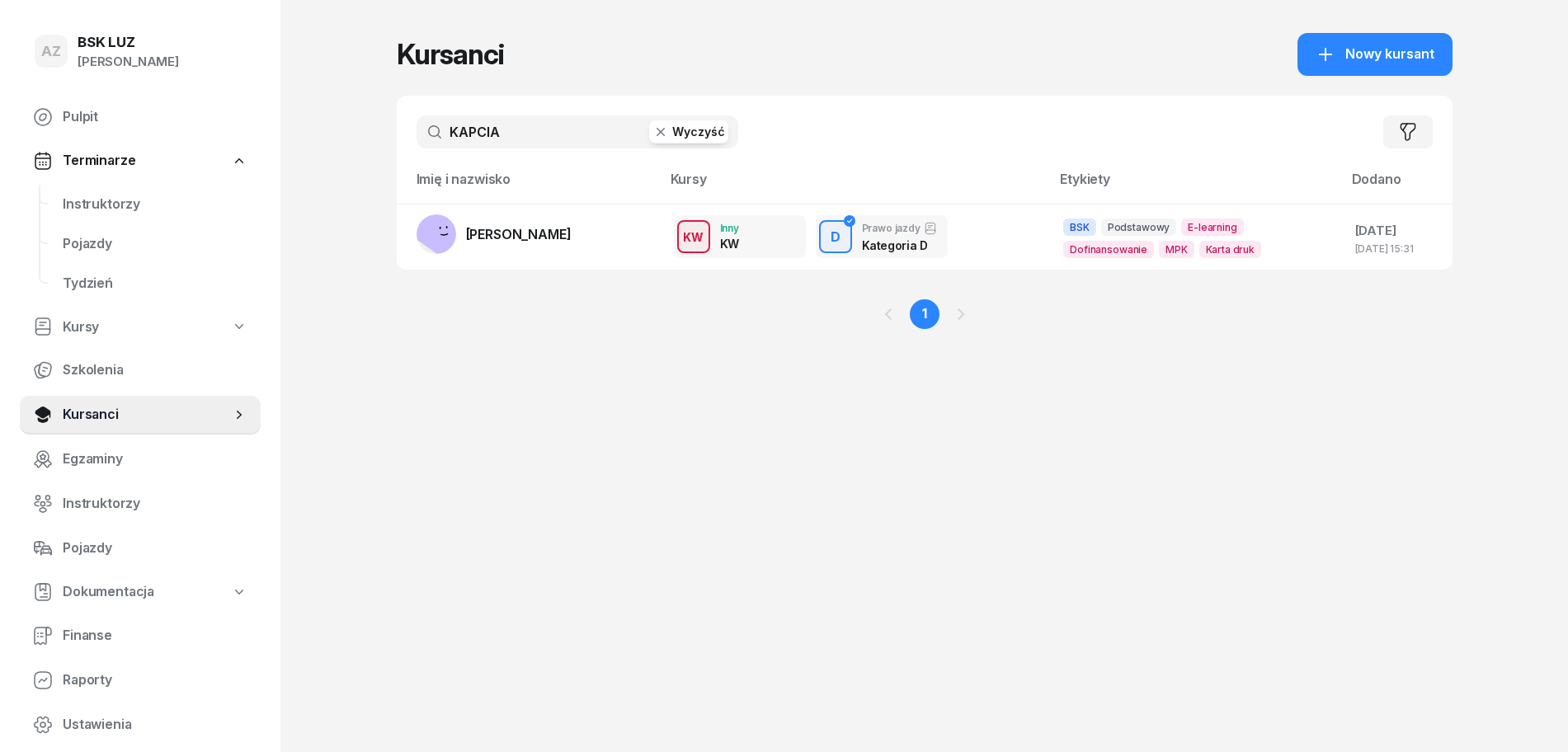
click at [703, 138] on button "Wyczyść" at bounding box center [689, 132] width 79 height 23
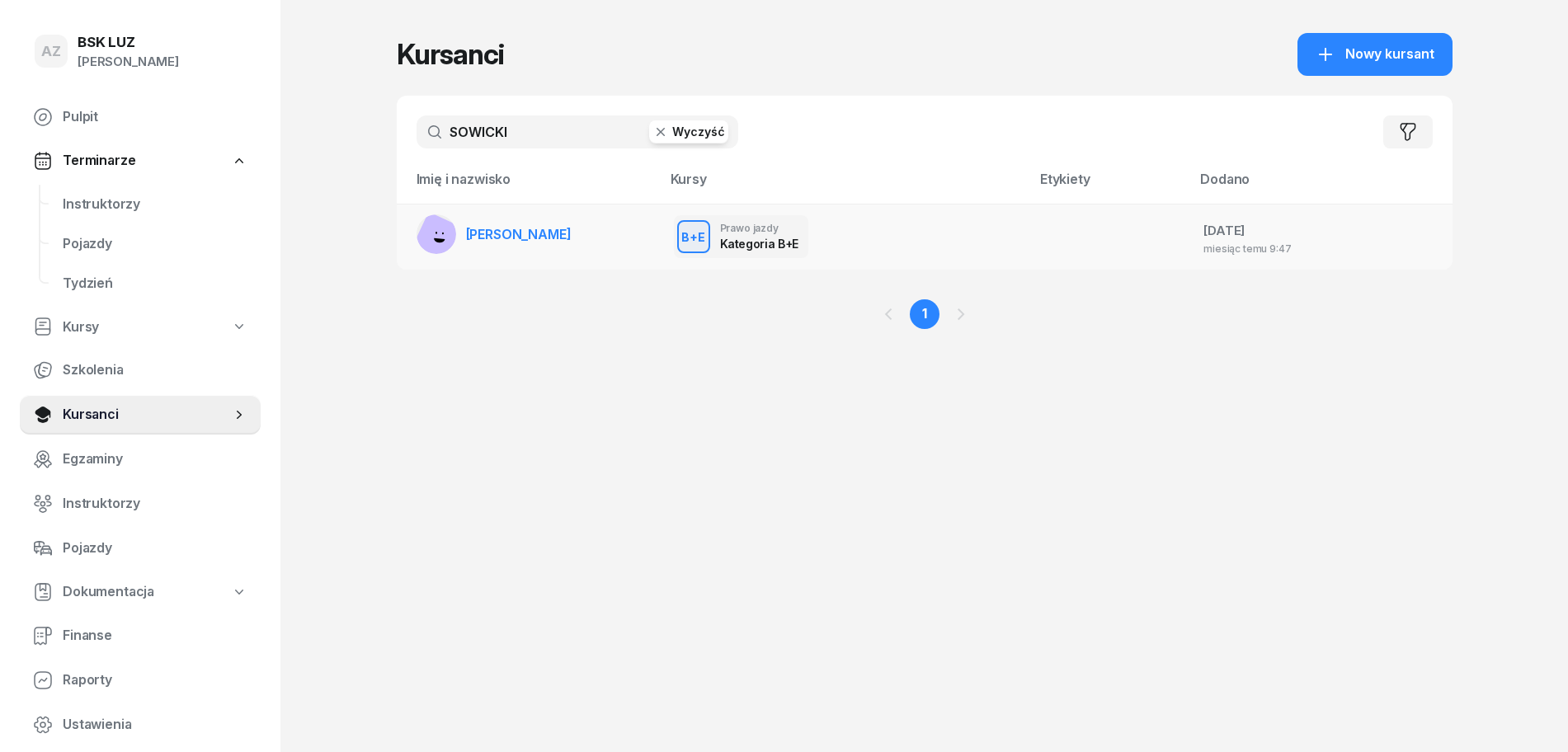
type input "SOWICKI"
click at [589, 230] on td "[PERSON_NAME]" at bounding box center [529, 237] width 264 height 66
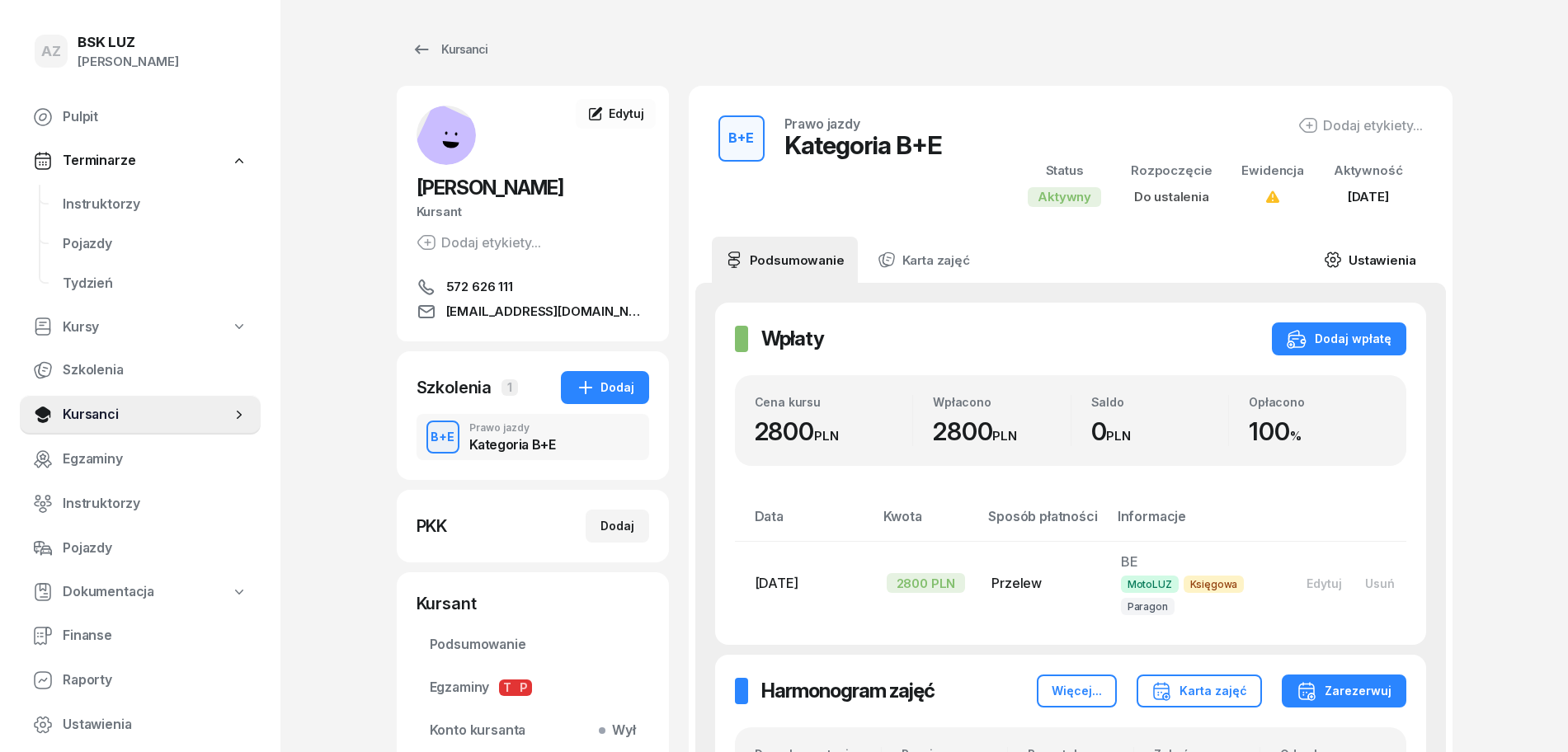
click at [1383, 259] on link "Ustawienia" at bounding box center [1369, 259] width 118 height 47
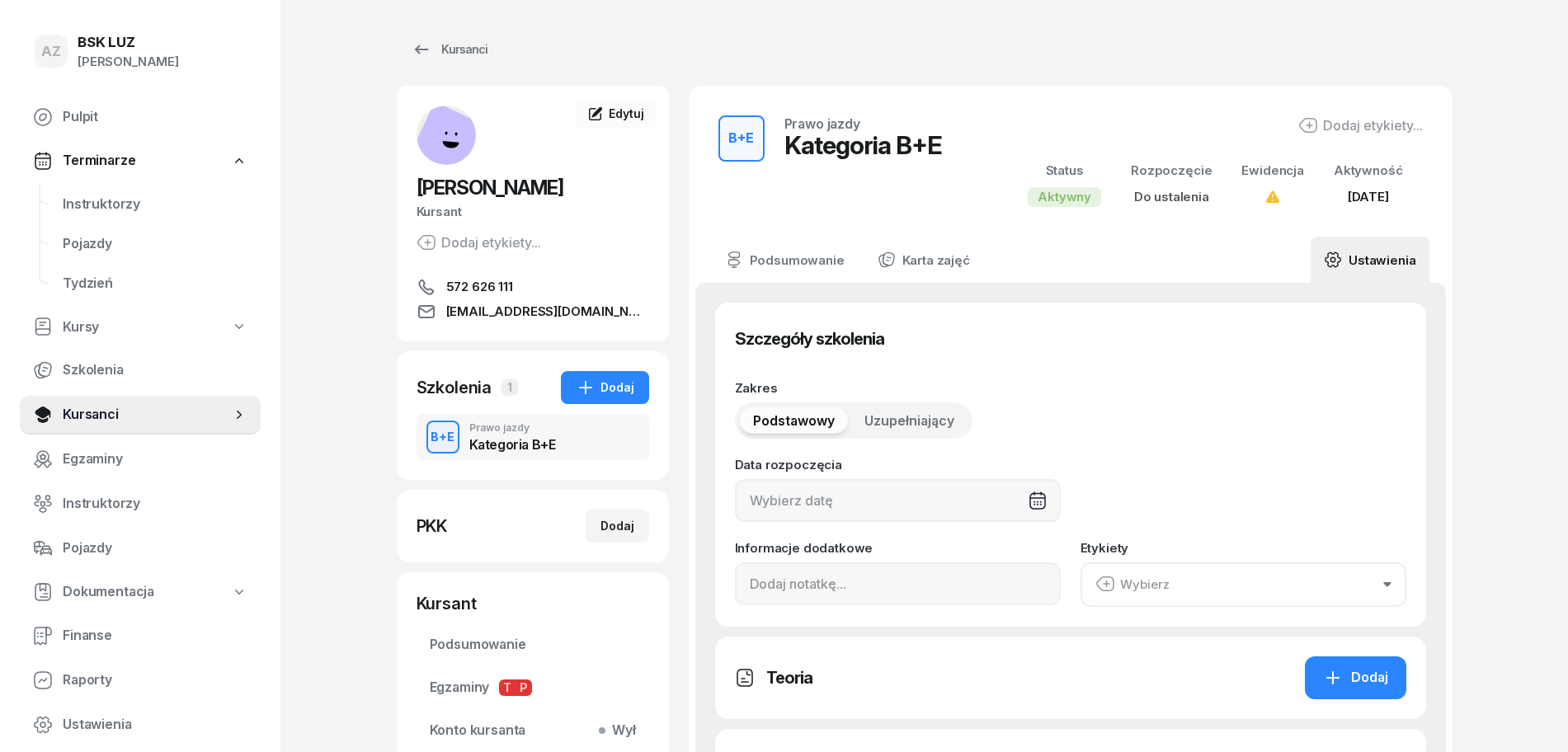
click at [1394, 584] on button "Wybierz" at bounding box center [1243, 585] width 325 height 45
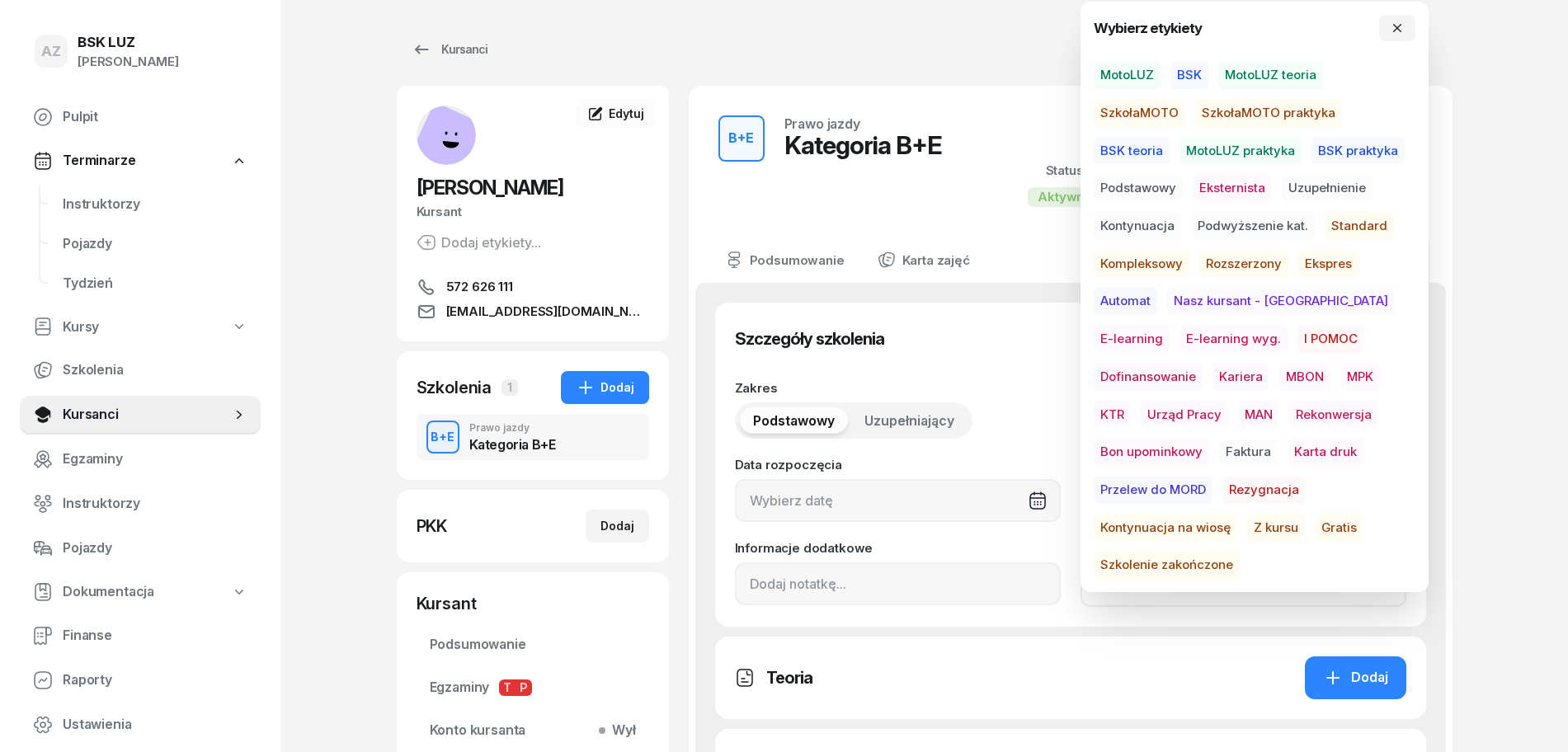
click at [1239, 551] on span "Szkolenie zakończone" at bounding box center [1166, 565] width 146 height 28
click at [1398, 25] on icon "button" at bounding box center [1397, 27] width 13 height 13
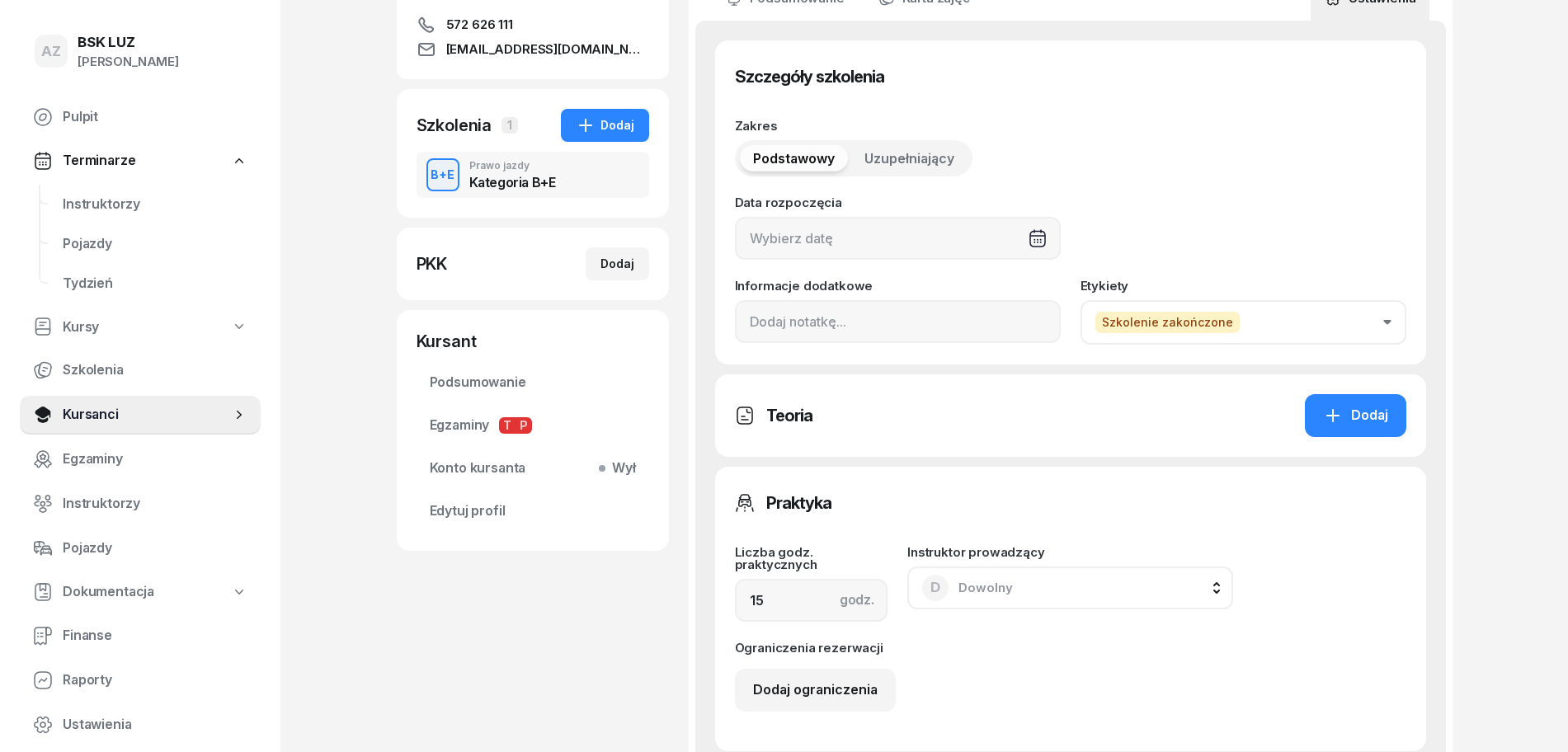
scroll to position [310, 0]
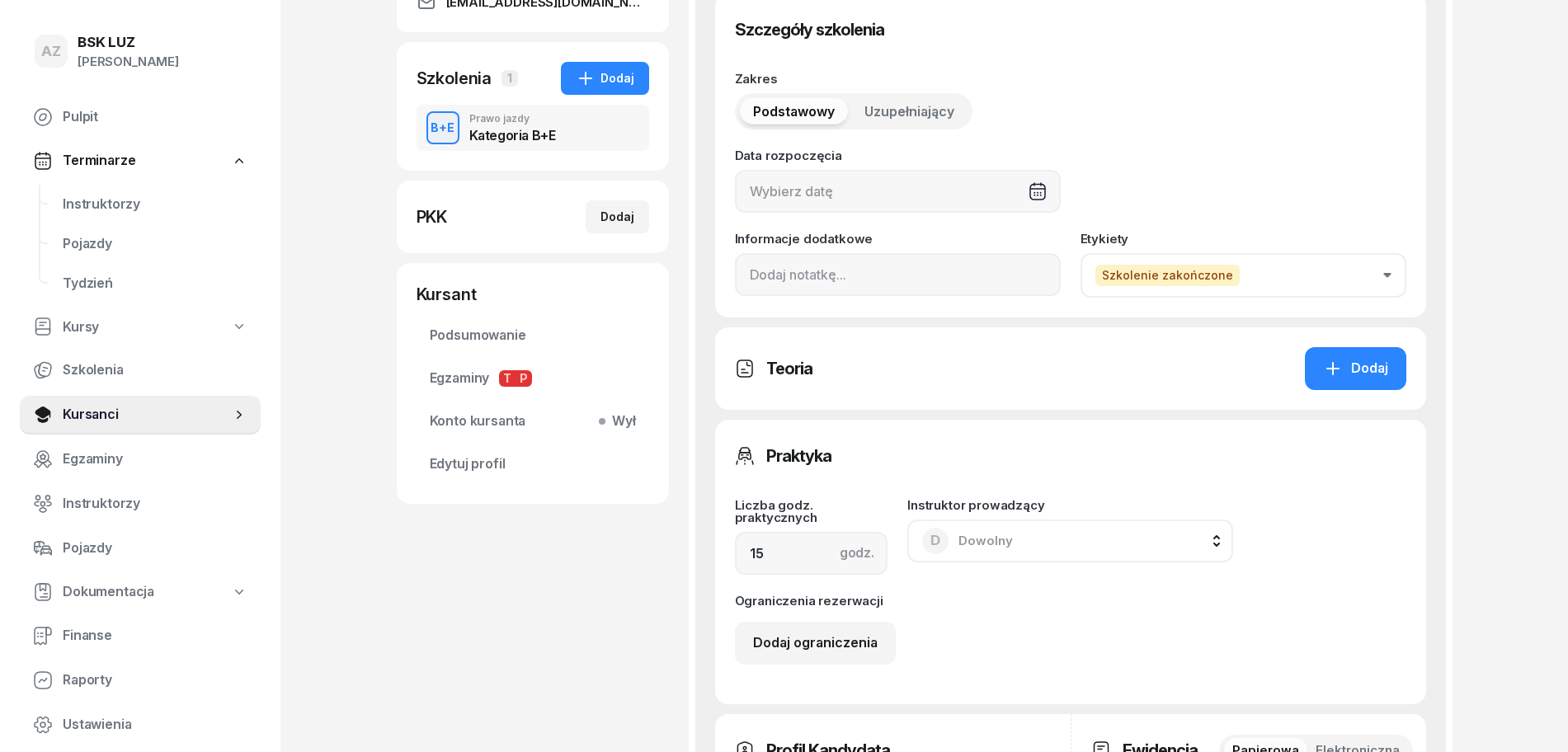
click at [733, 288] on div "Szczegóły szkolenia Zakres Podstawowy Uzupełniający Data rozpoczęcia Informacje…" at bounding box center [1070, 155] width 711 height 324
click at [741, 280] on input at bounding box center [898, 274] width 325 height 43
paste input "ZAŚW. NR"
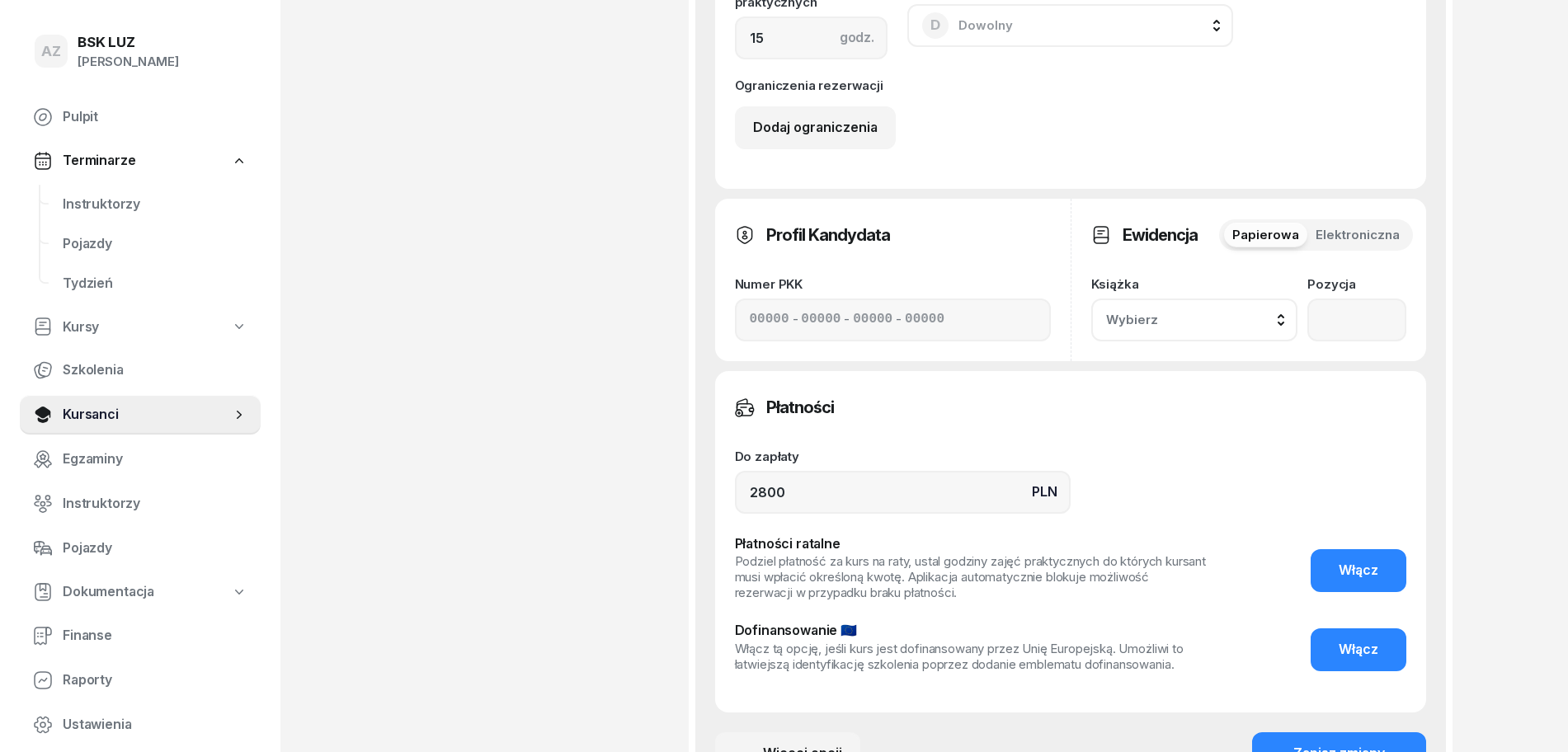
type input "ZAŚW. NR 363/2025"
click at [1354, 313] on input "number" at bounding box center [1356, 319] width 98 height 43
type input "43"
click at [1281, 318] on div "Wybierz" at bounding box center [1194, 320] width 178 height 21
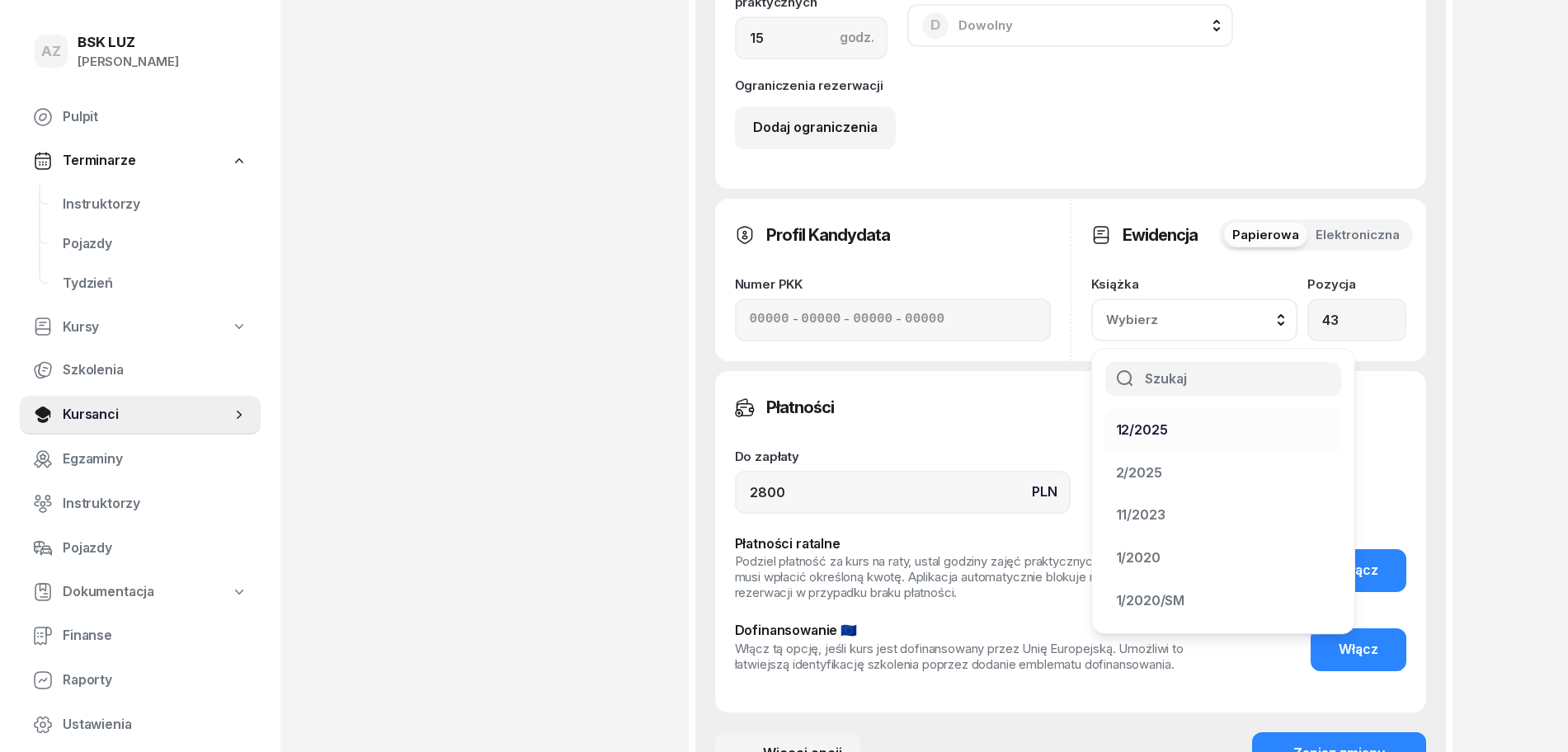
click at [1176, 424] on div "12/2025" at bounding box center [1213, 430] width 194 height 21
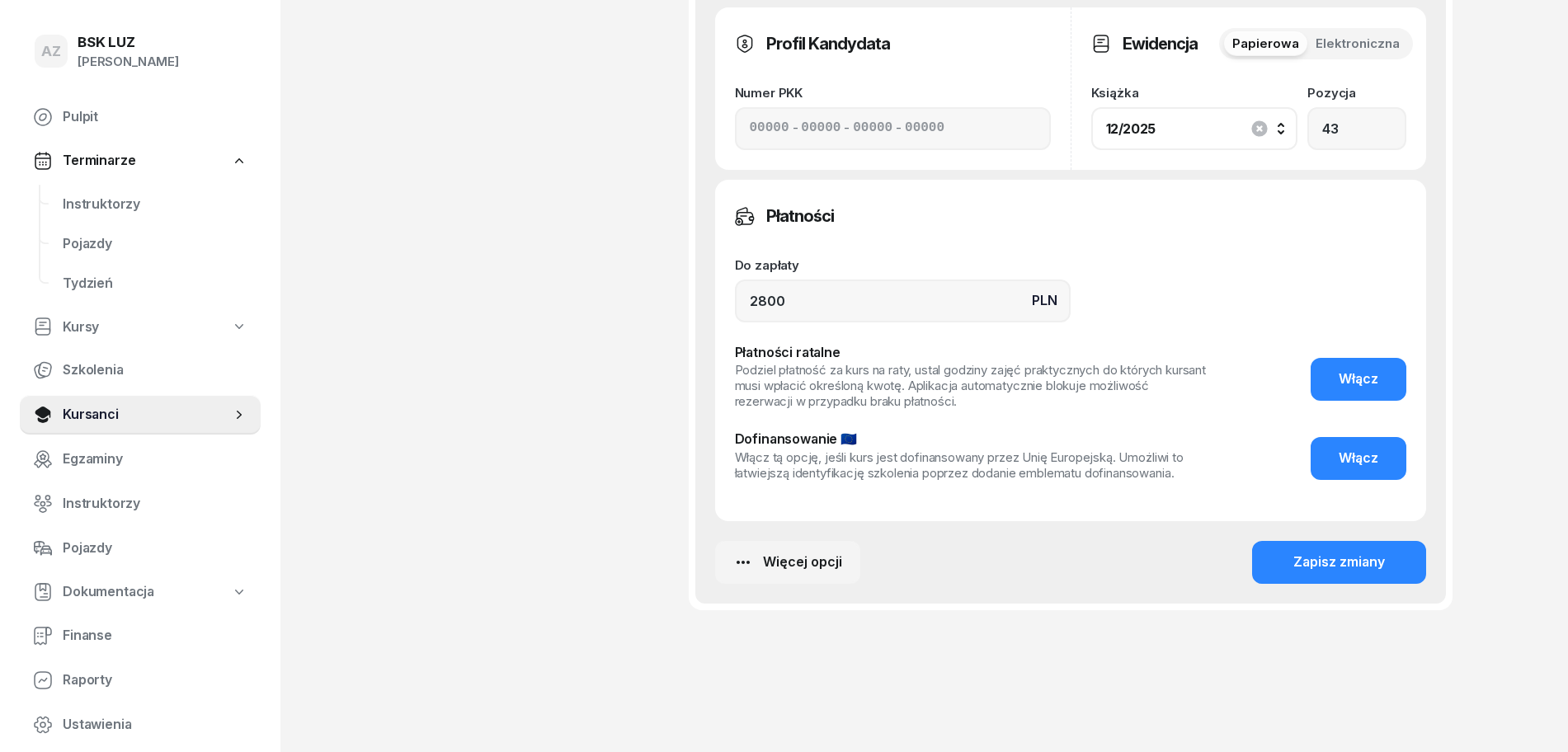
scroll to position [1036, 0]
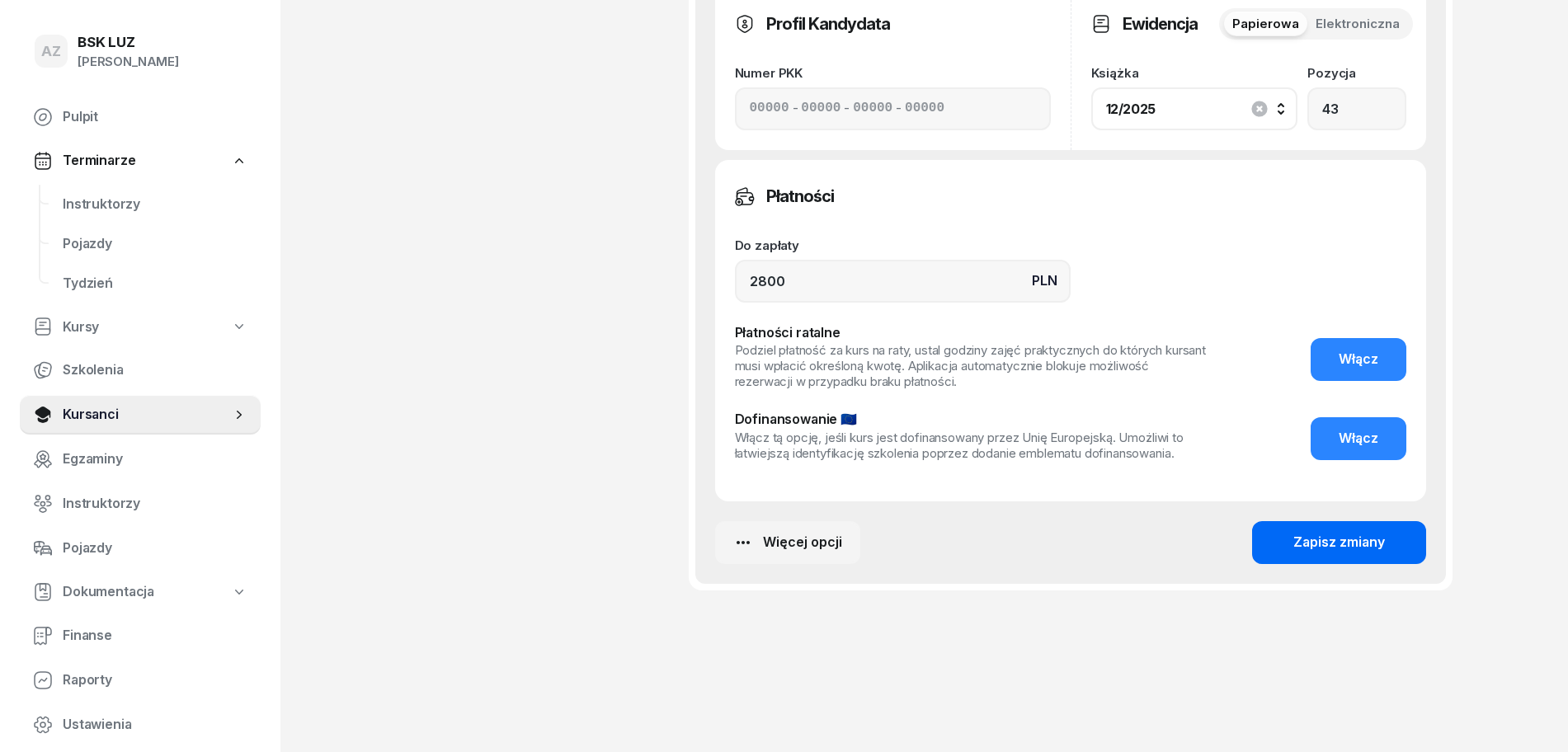
click at [1343, 544] on div "Zapisz zmiany" at bounding box center [1338, 543] width 91 height 21
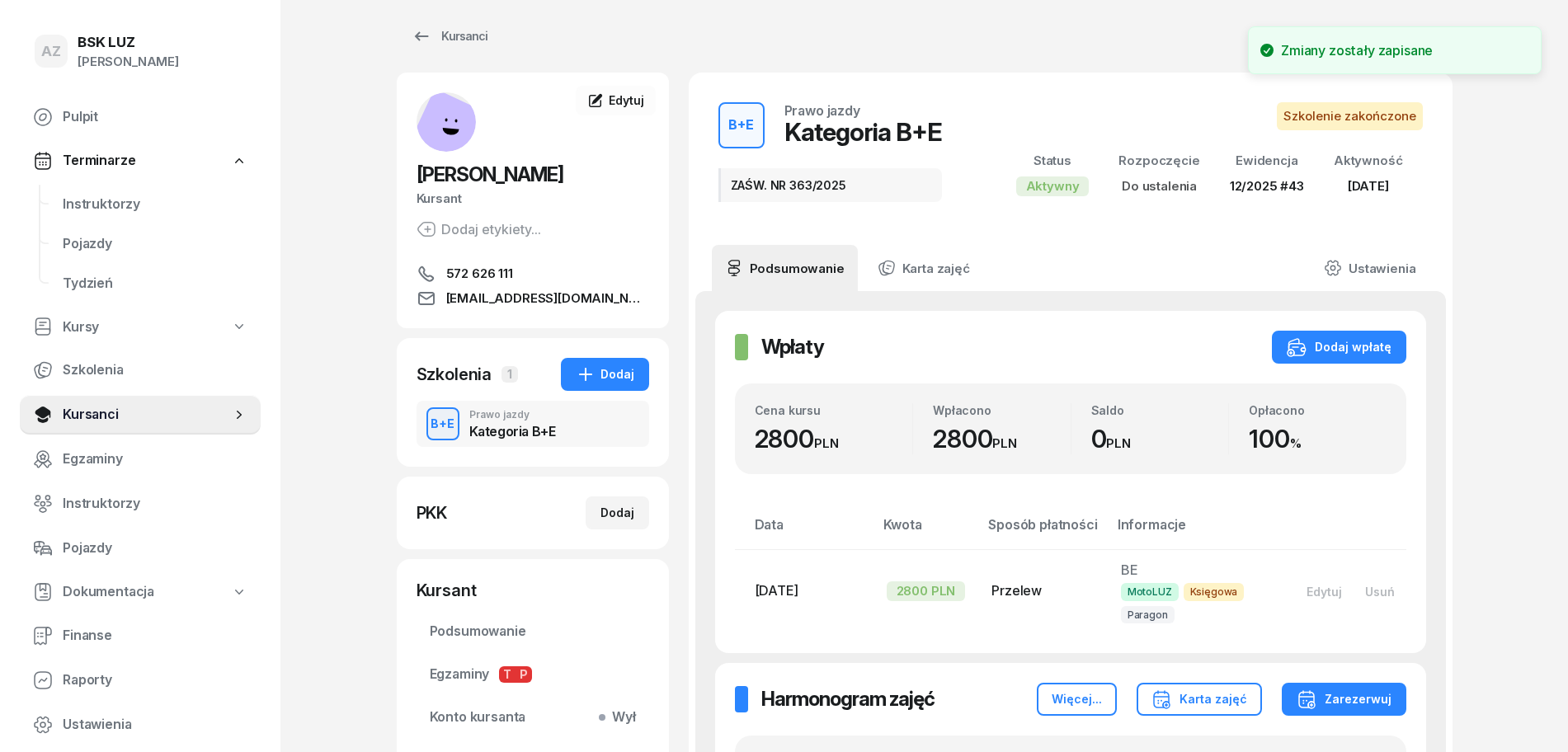
scroll to position [0, 0]
